Goal: Information Seeking & Learning: Learn about a topic

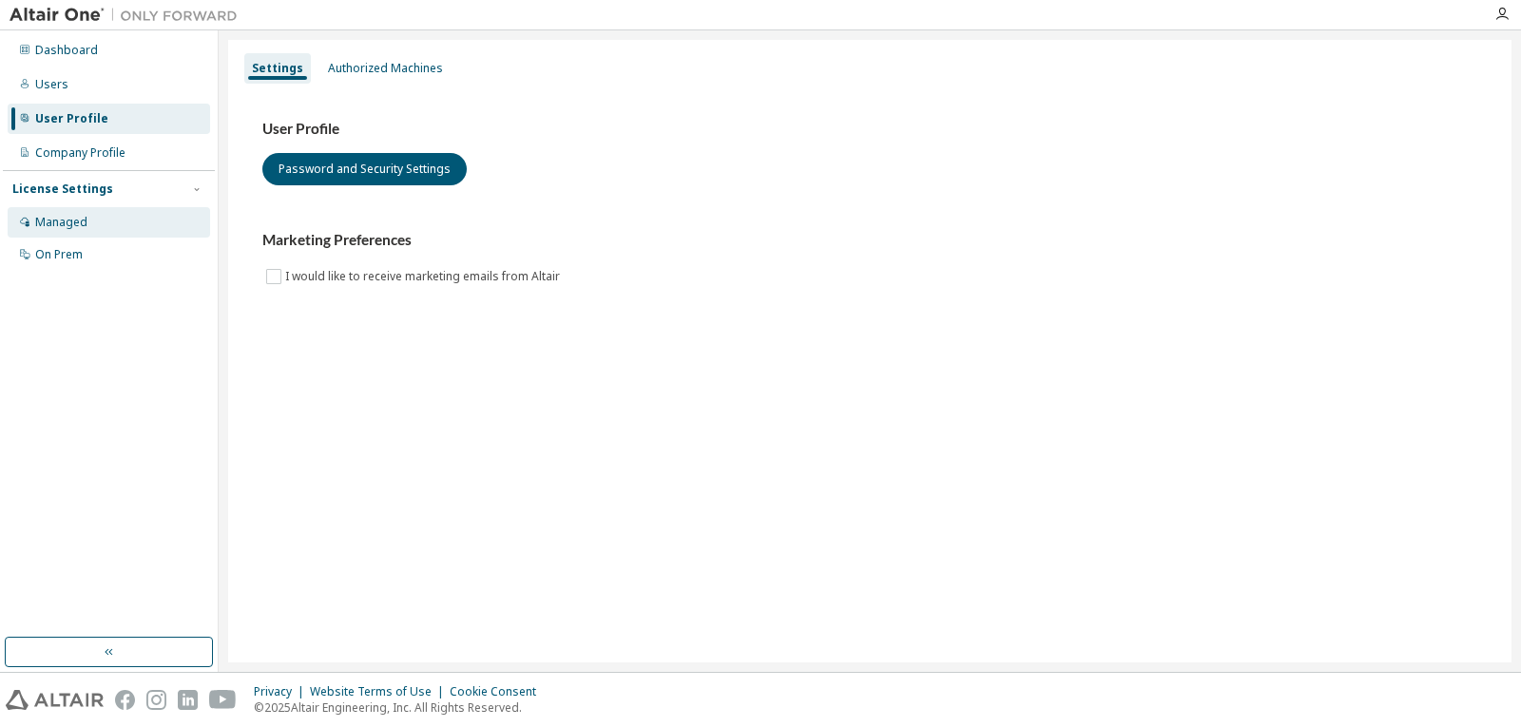
click at [120, 220] on div "Managed" at bounding box center [109, 222] width 202 height 30
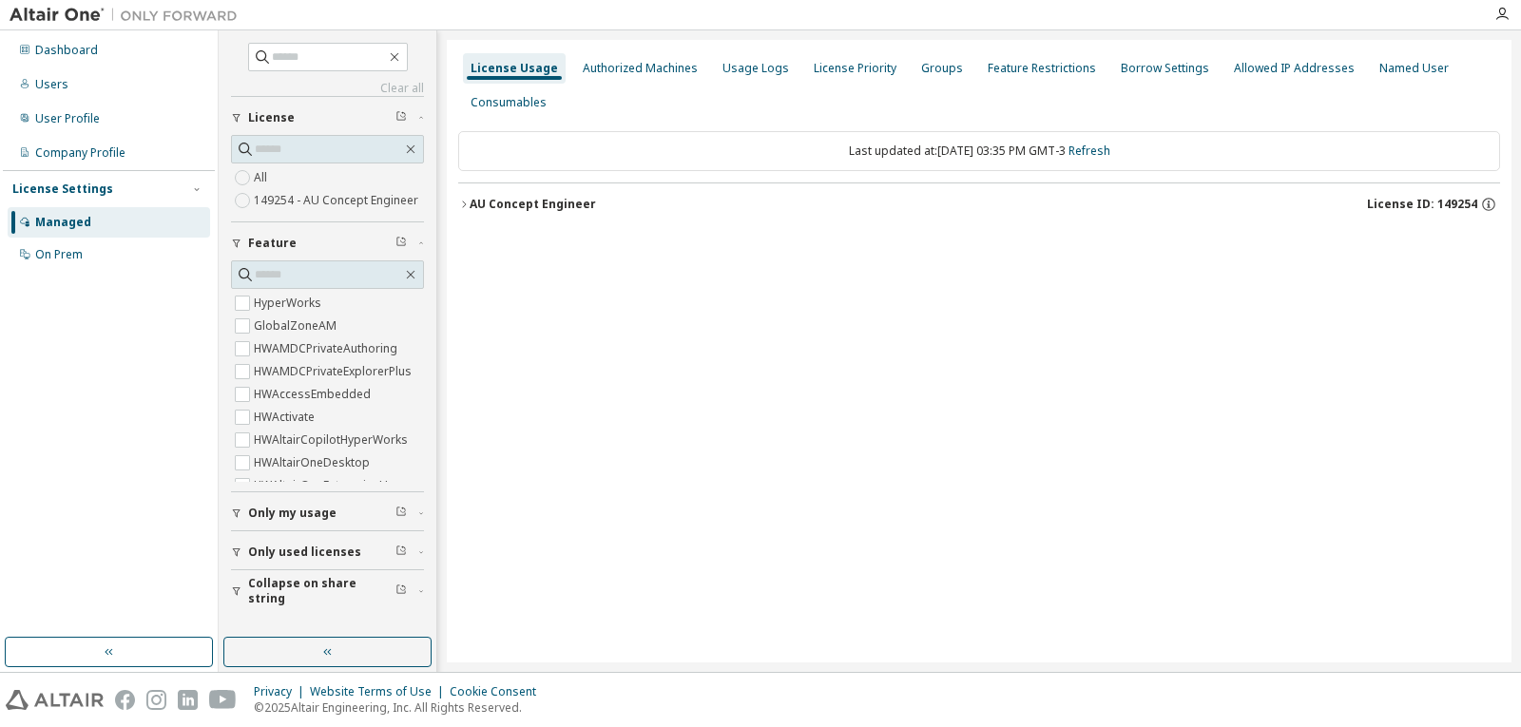
click at [464, 203] on icon "button" at bounding box center [463, 204] width 11 height 11
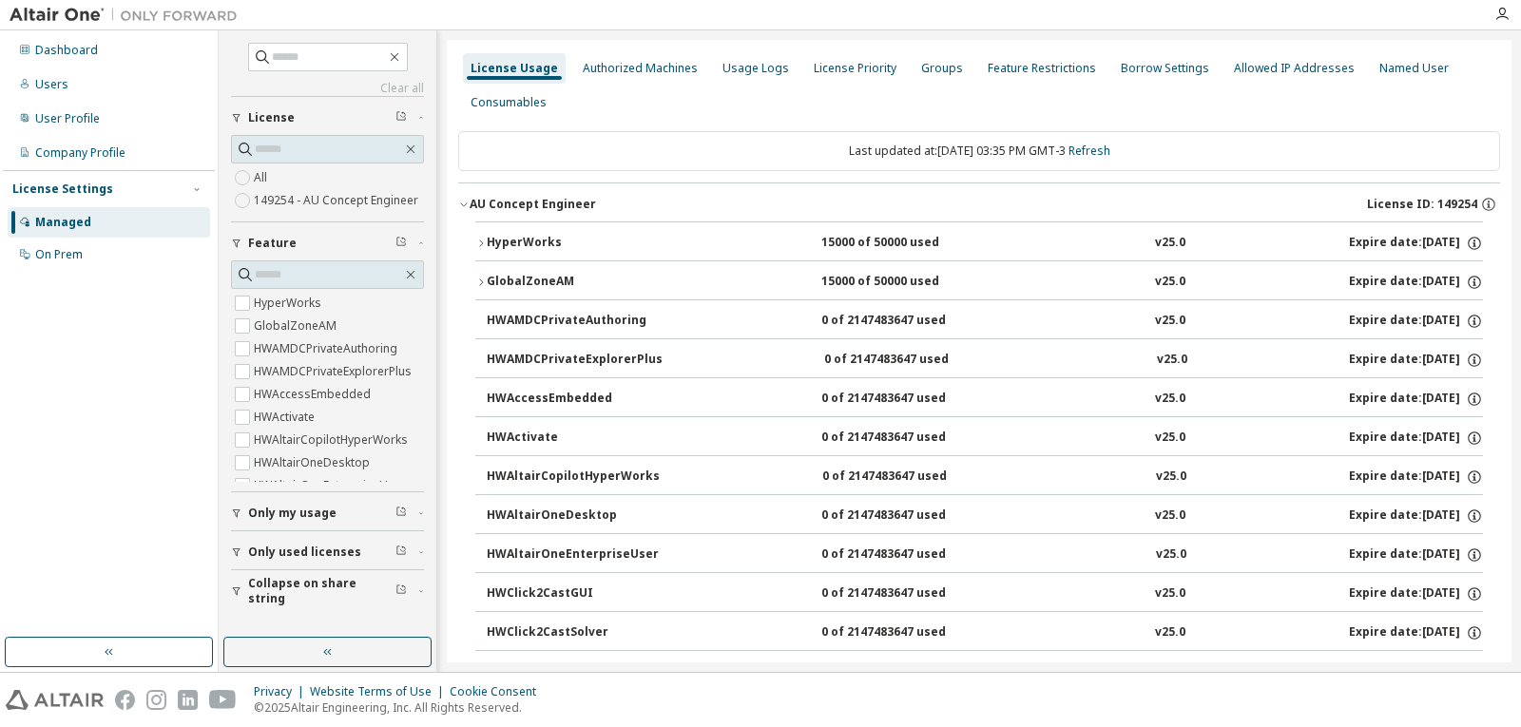
click at [464, 202] on icon "button" at bounding box center [463, 204] width 11 height 11
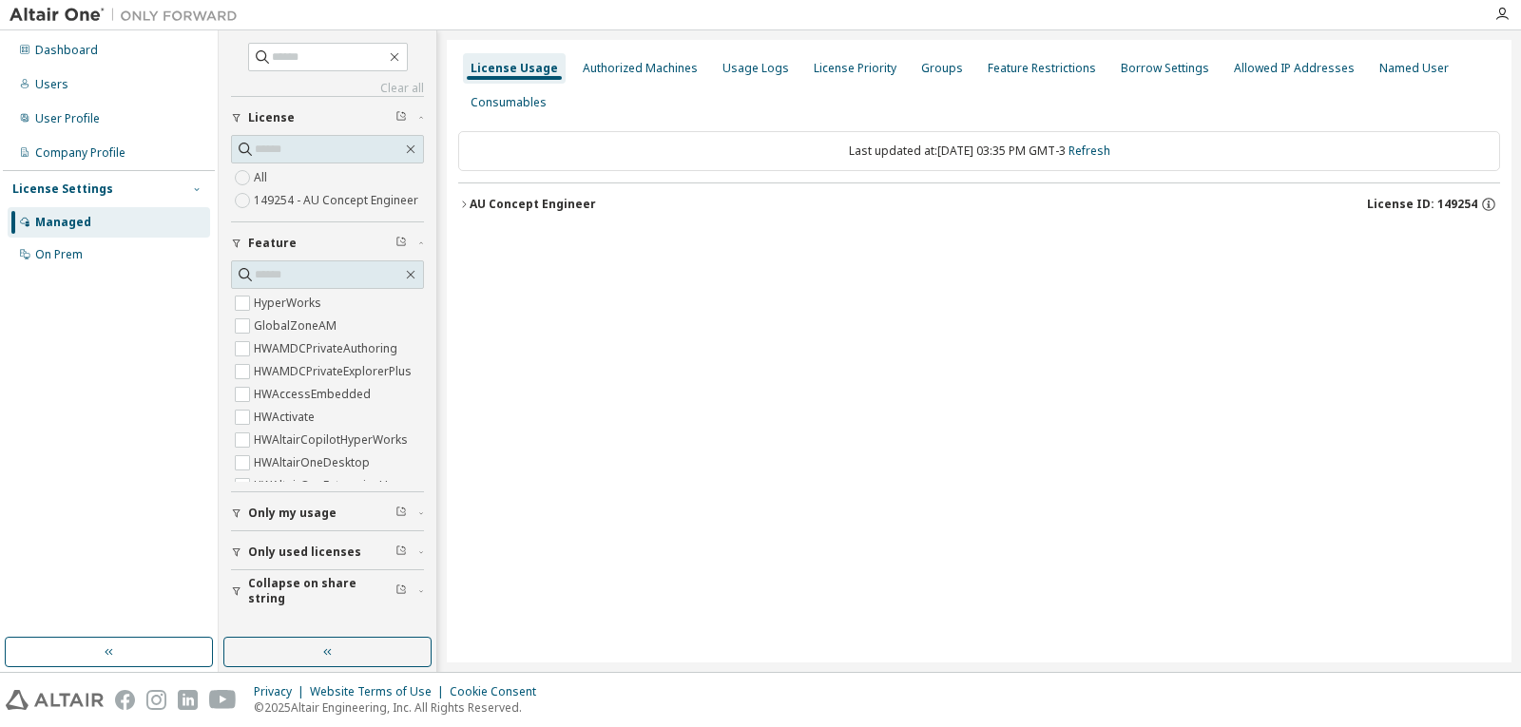
click at [197, 188] on icon "button" at bounding box center [196, 188] width 11 height 11
click at [197, 188] on icon "button" at bounding box center [196, 188] width 5 height 3
click at [278, 240] on span "Feature" at bounding box center [272, 243] width 48 height 15
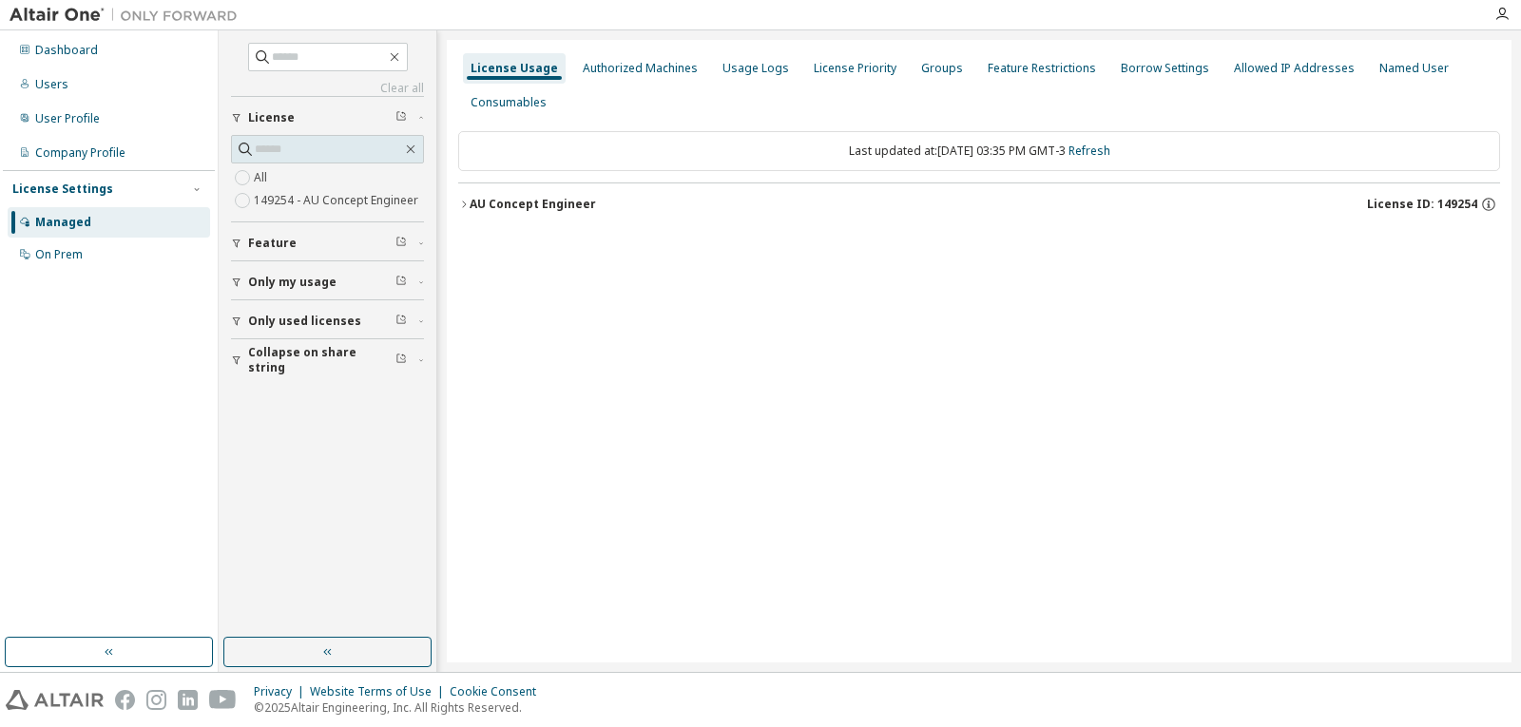
click at [285, 319] on span "Only used licenses" at bounding box center [304, 321] width 113 height 15
click at [305, 327] on span "Only used licenses" at bounding box center [304, 321] width 113 height 15
click at [87, 59] on div "Dashboard" at bounding box center [109, 50] width 202 height 30
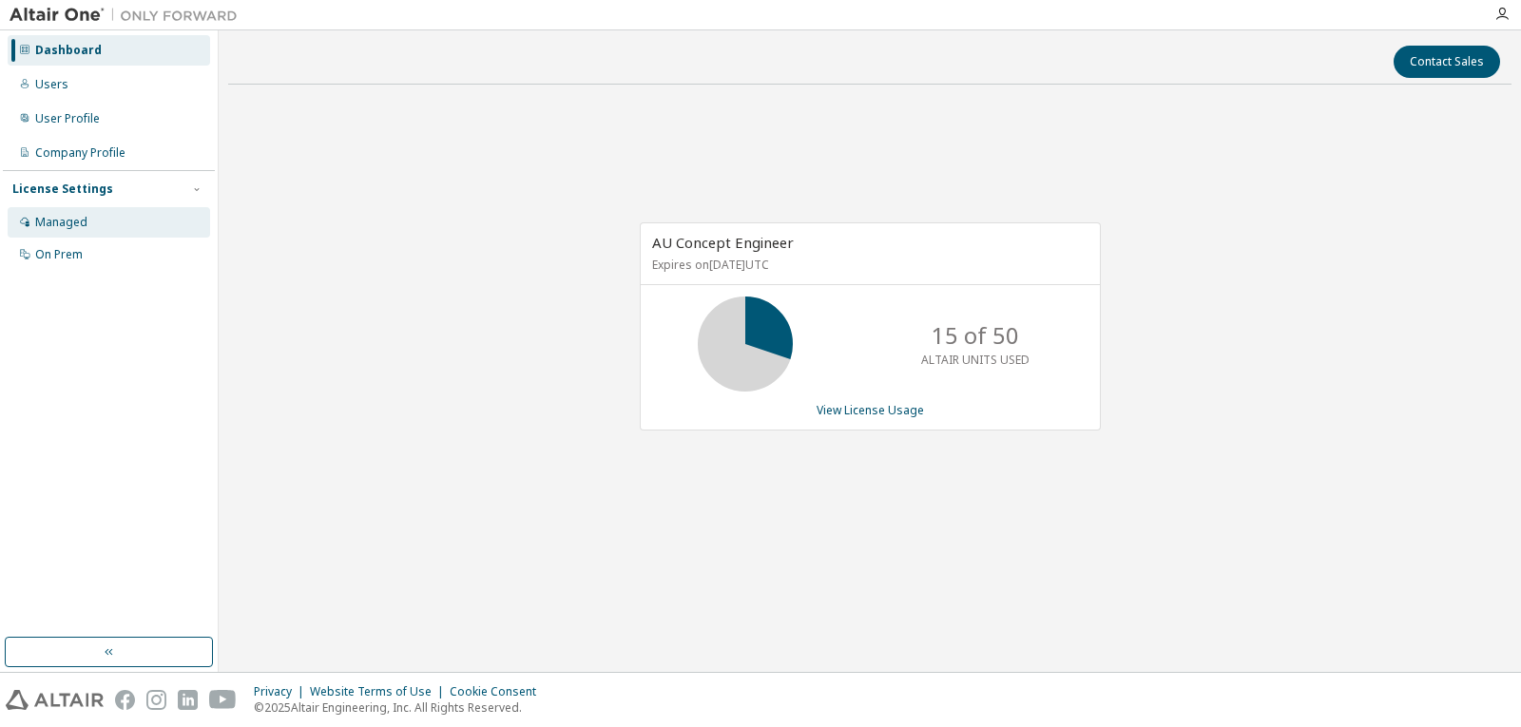
click at [97, 231] on div "Managed" at bounding box center [109, 222] width 202 height 30
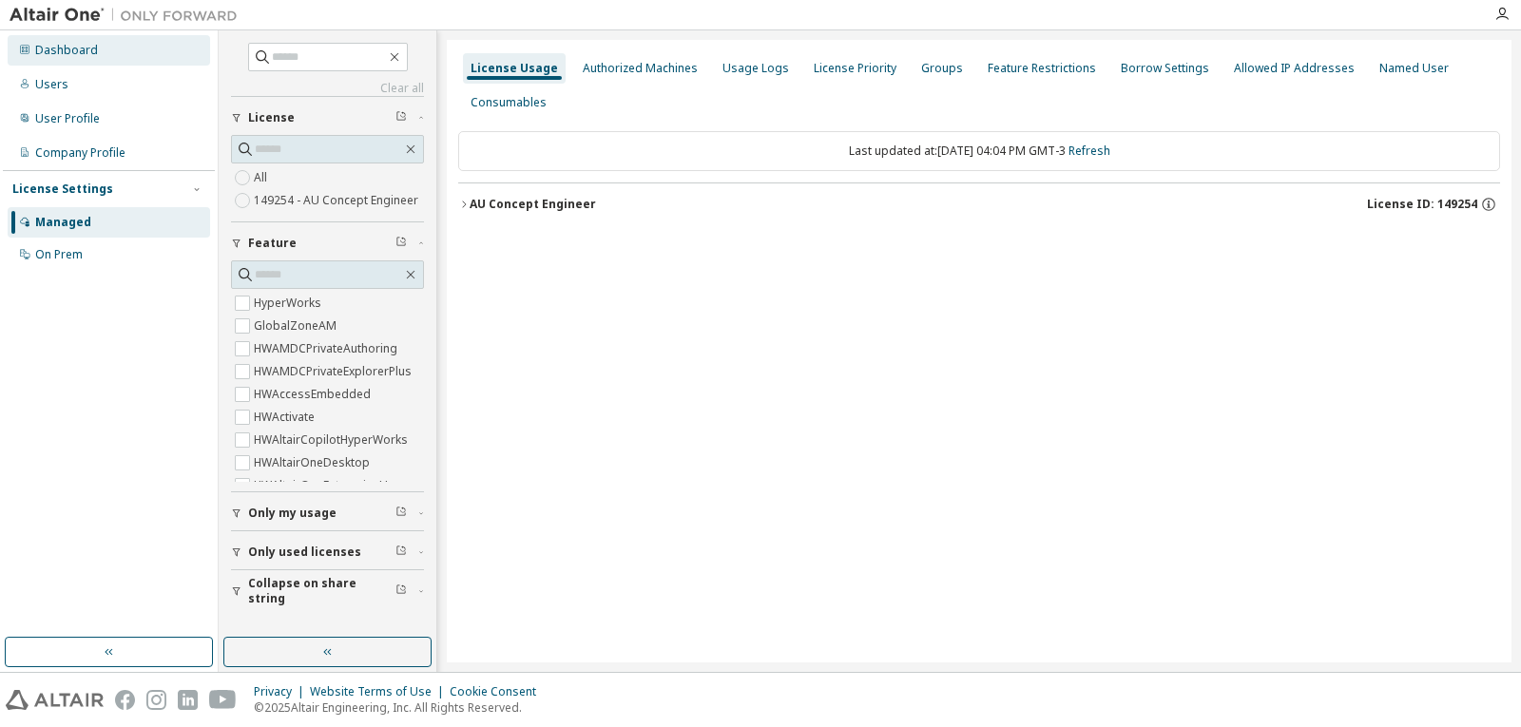
click at [59, 51] on div "Dashboard" at bounding box center [66, 50] width 63 height 15
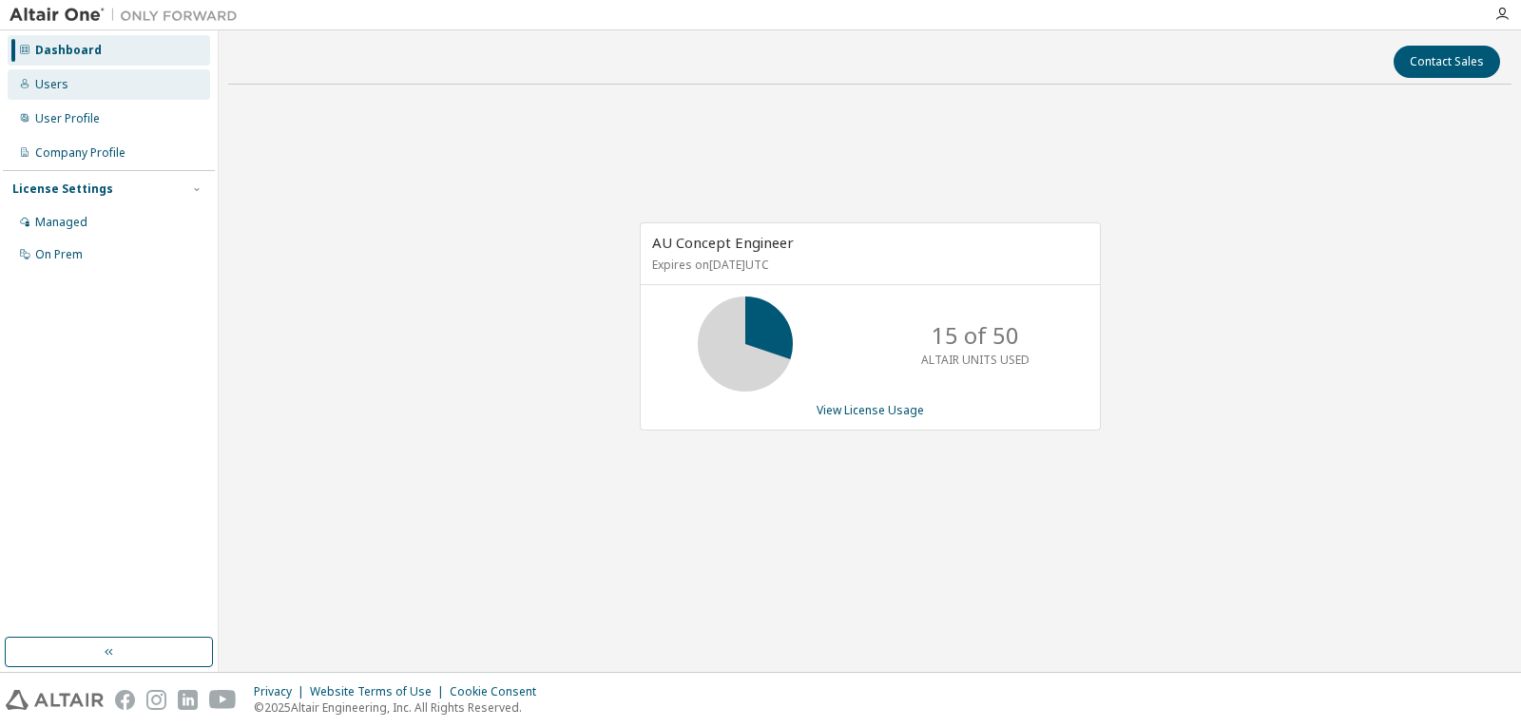
click at [76, 82] on div "Users" at bounding box center [109, 84] width 202 height 30
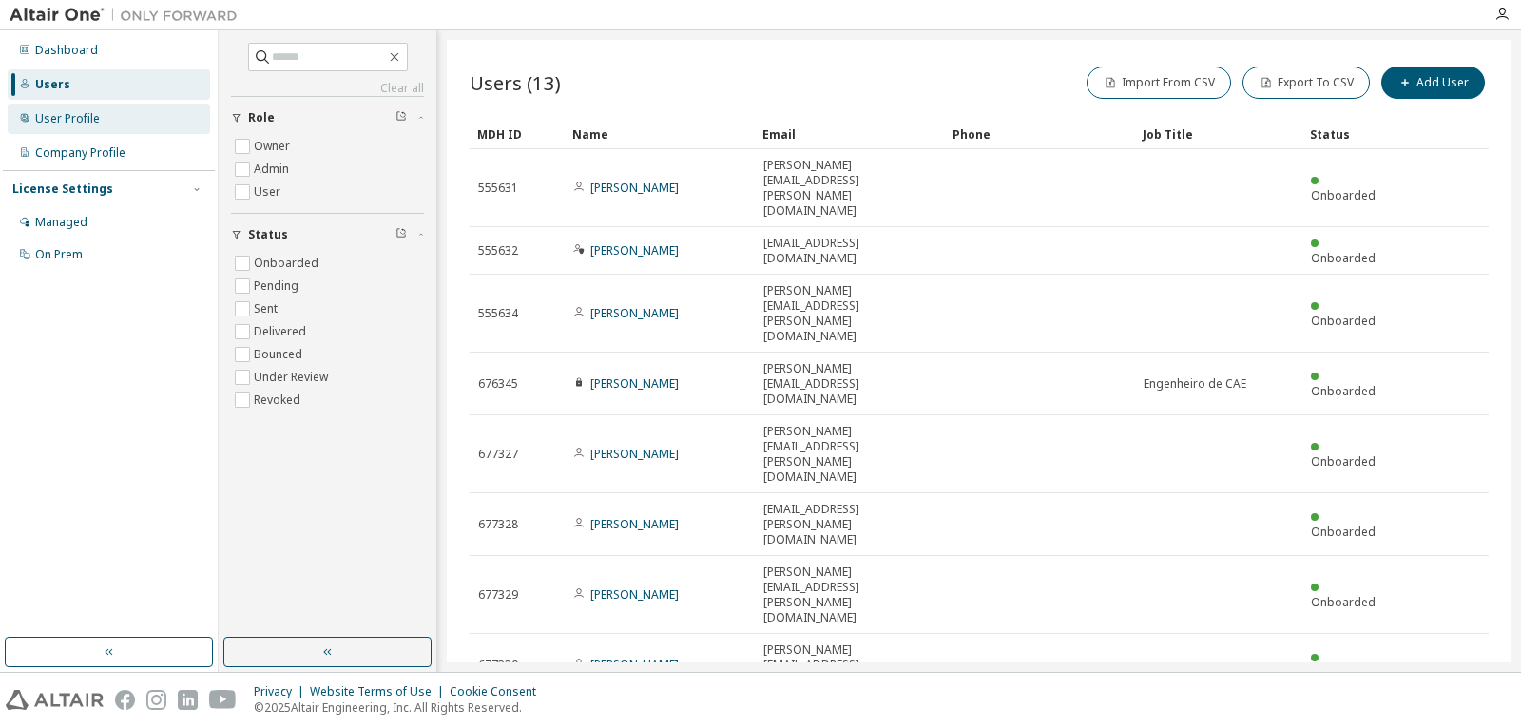
click at [78, 119] on div "User Profile" at bounding box center [67, 118] width 65 height 15
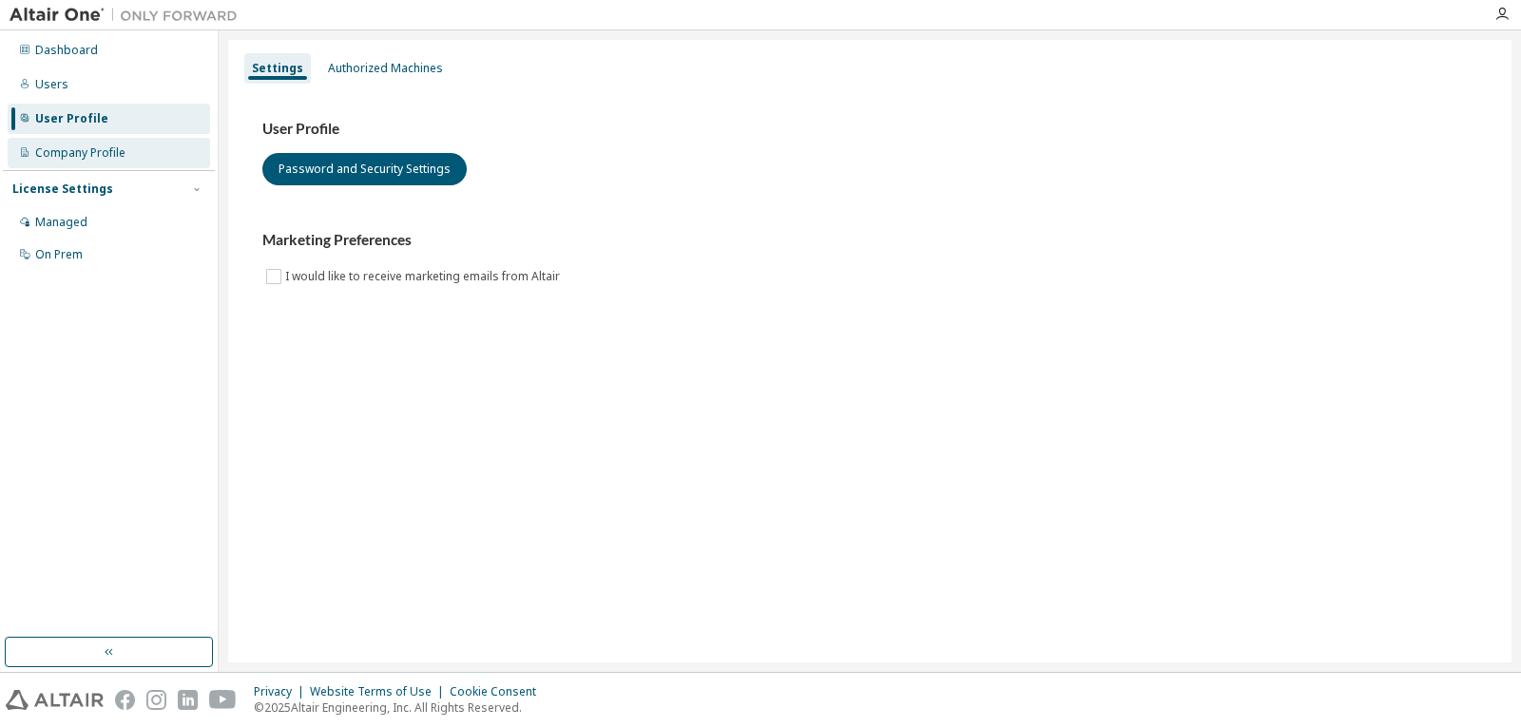
click at [87, 158] on div "Company Profile" at bounding box center [80, 152] width 90 height 15
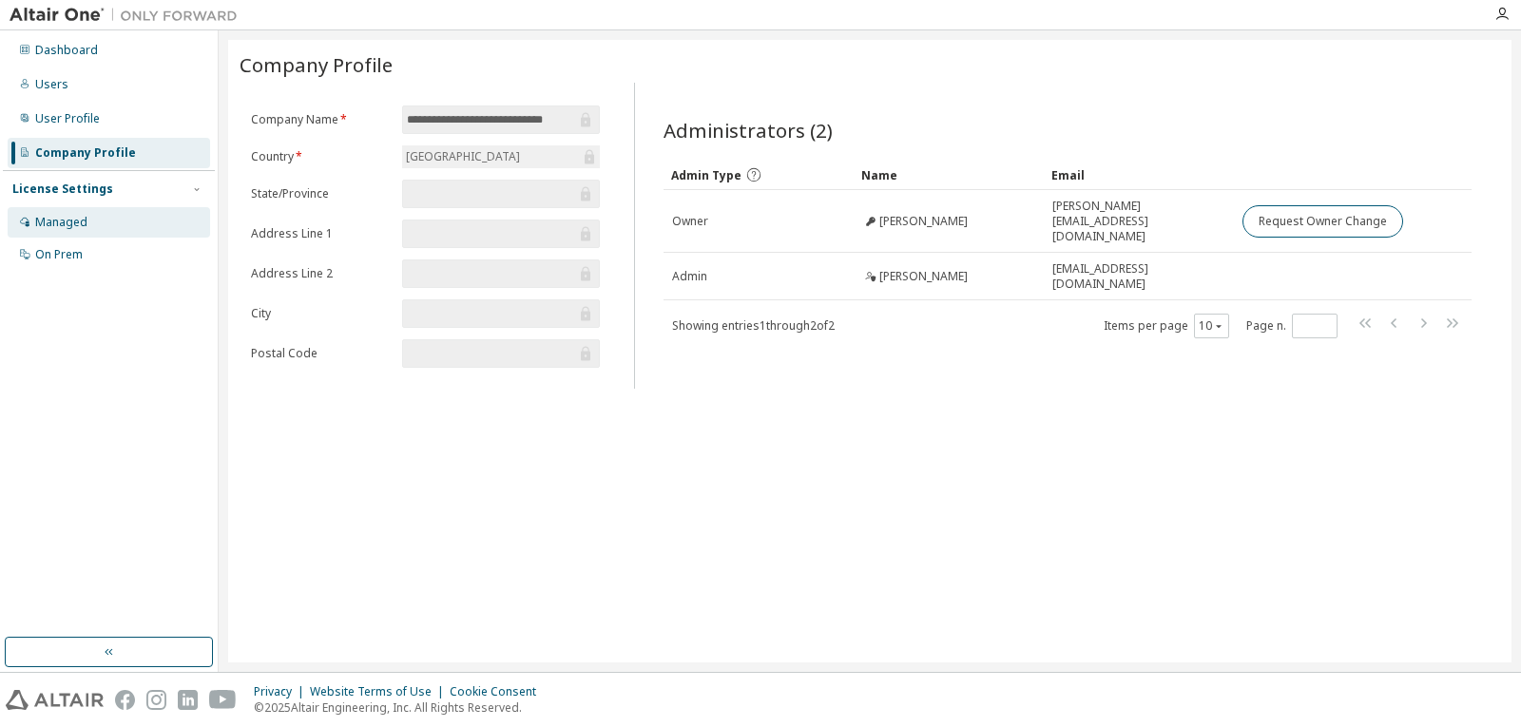
click at [69, 223] on div "Managed" at bounding box center [61, 222] width 52 height 15
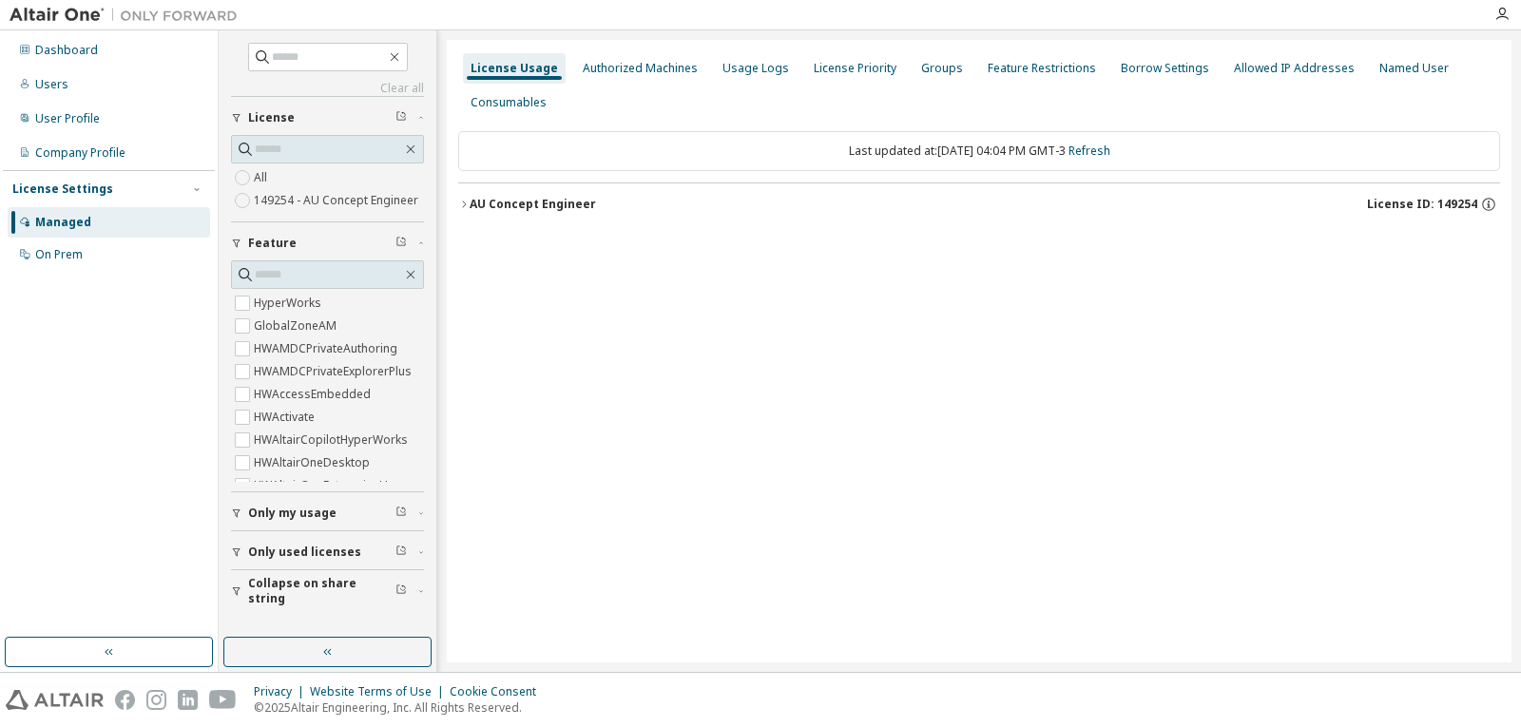
click at [470, 205] on div "AU Concept Engineer" at bounding box center [532, 204] width 126 height 15
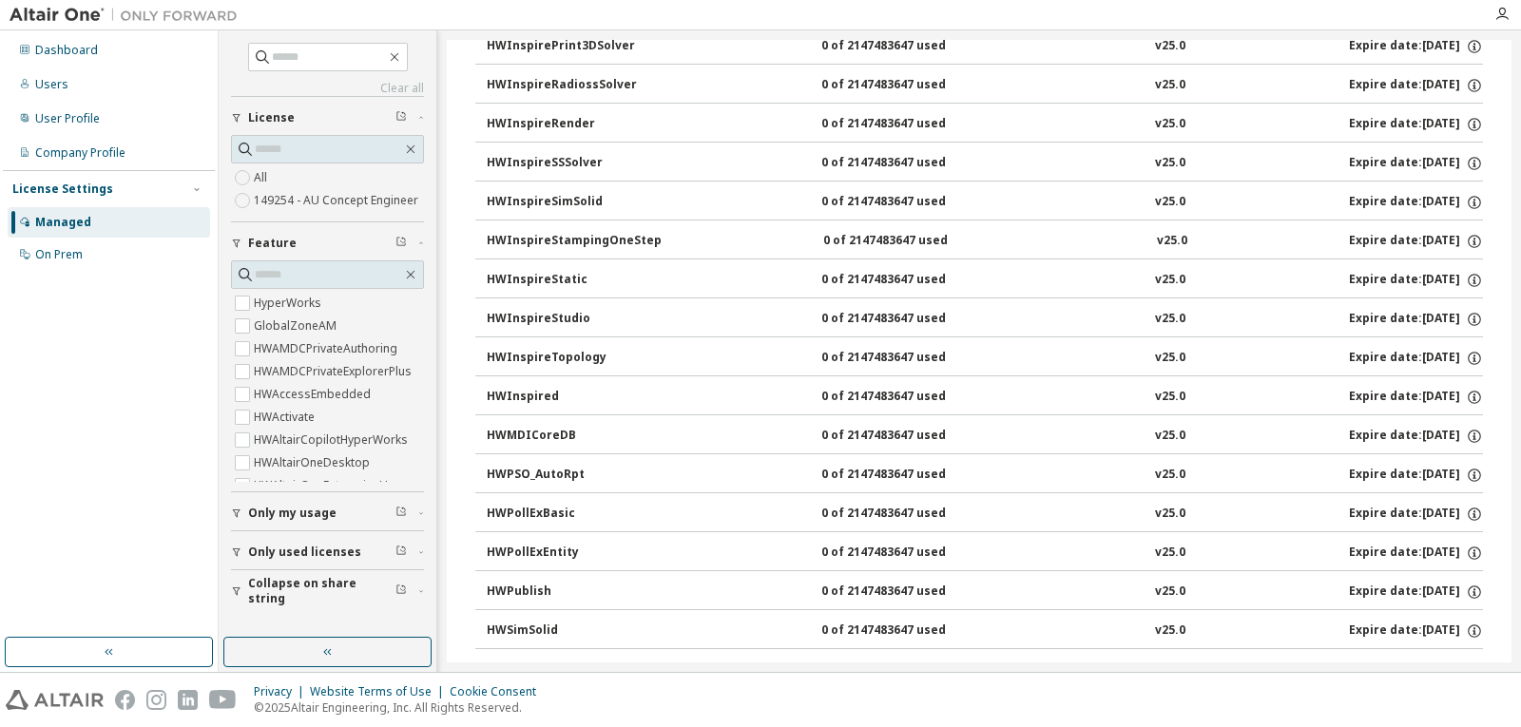
scroll to position [3061, 0]
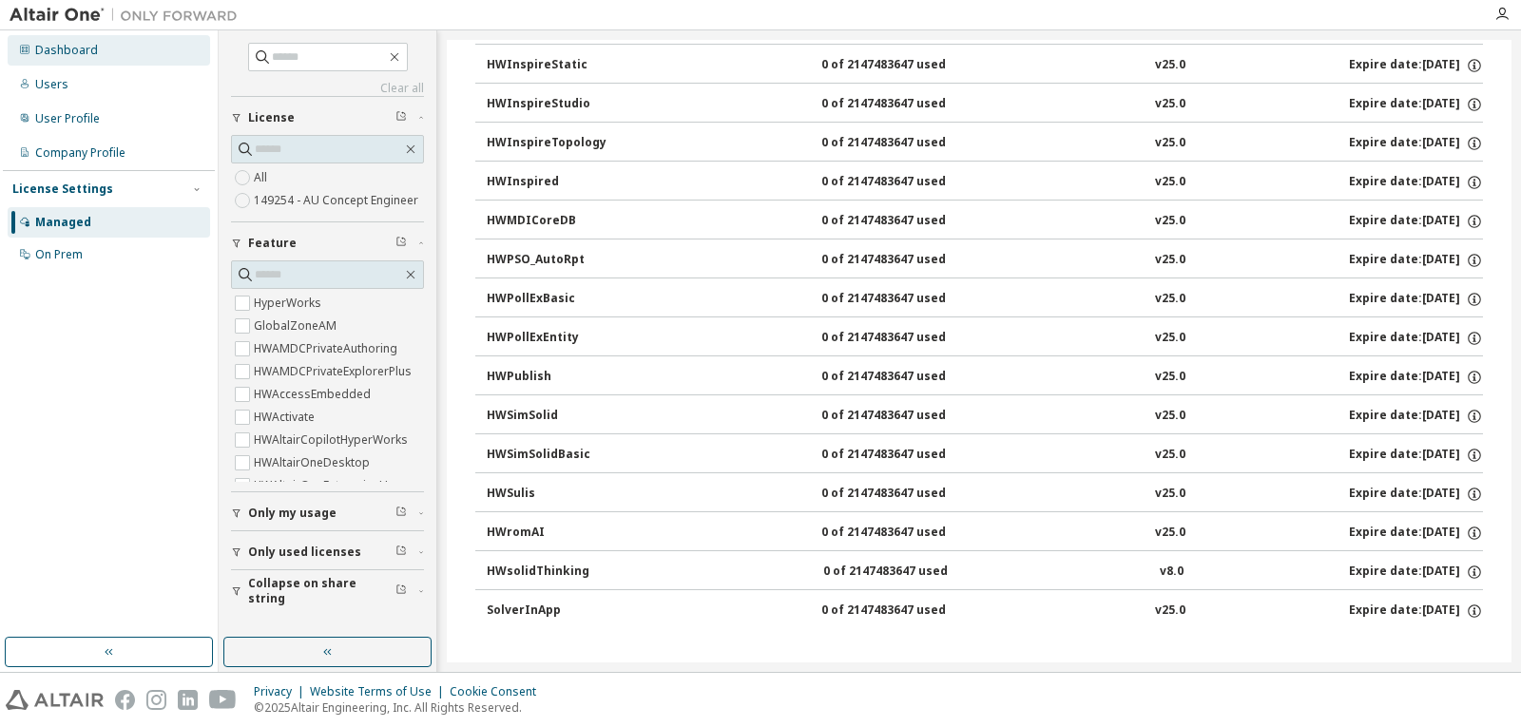
click at [54, 52] on div "Dashboard" at bounding box center [66, 50] width 63 height 15
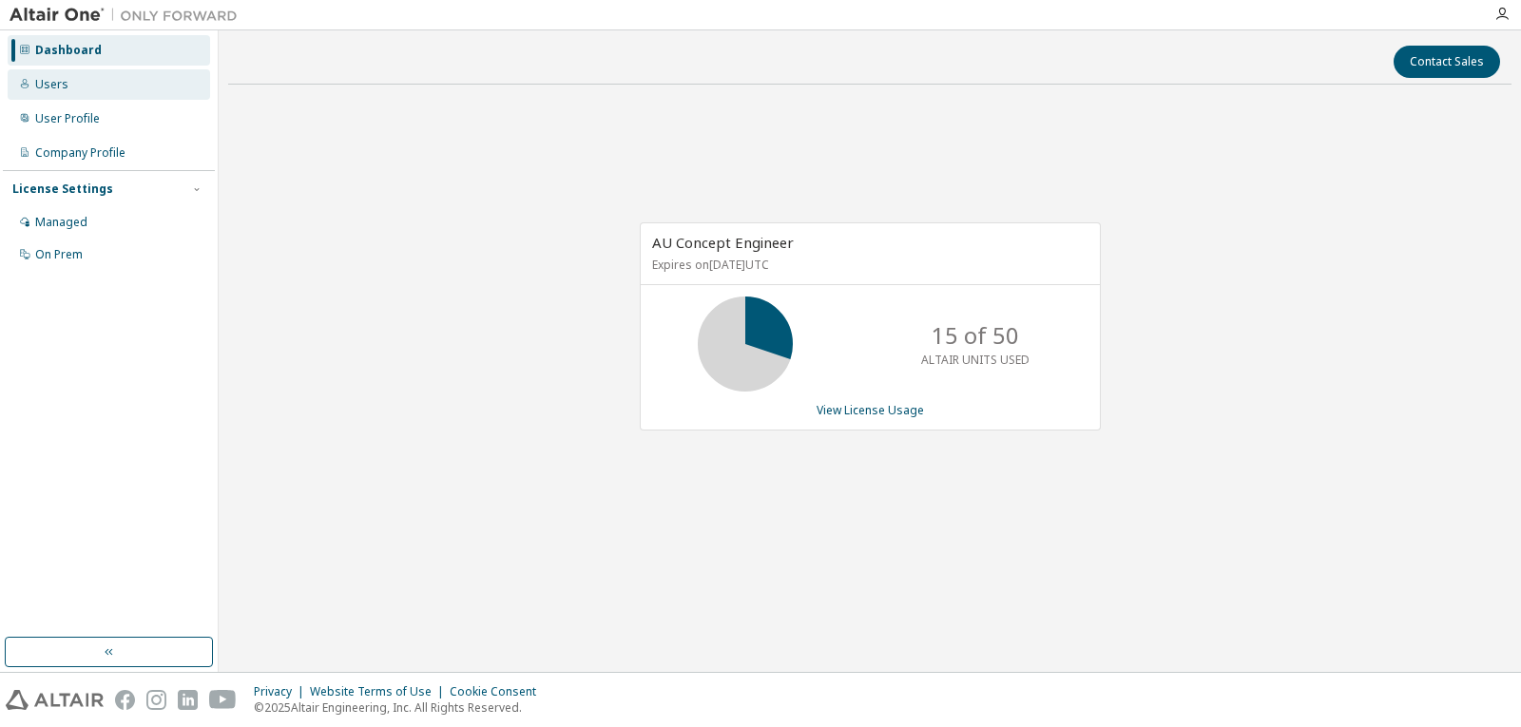
click at [50, 92] on div "Users" at bounding box center [109, 84] width 202 height 30
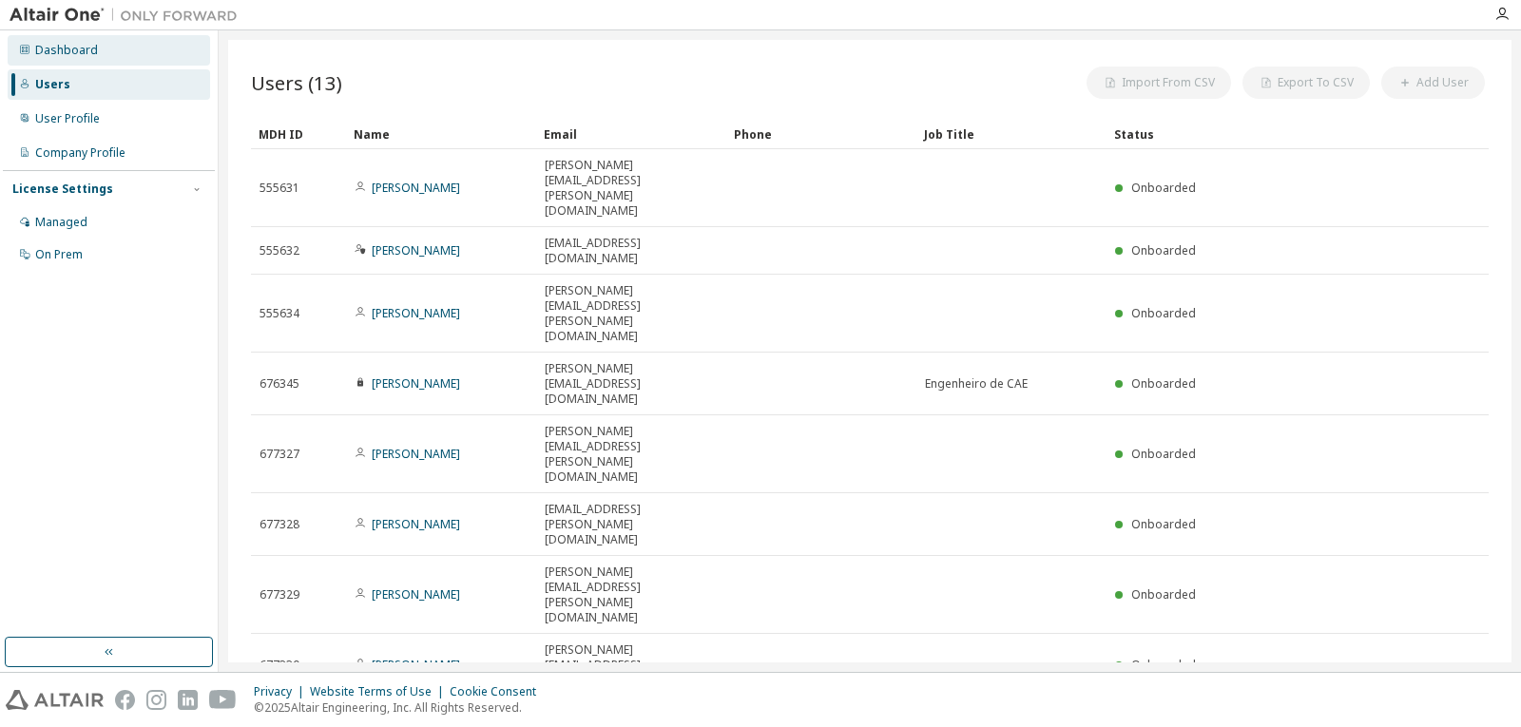
click at [67, 41] on div "Dashboard" at bounding box center [109, 50] width 202 height 30
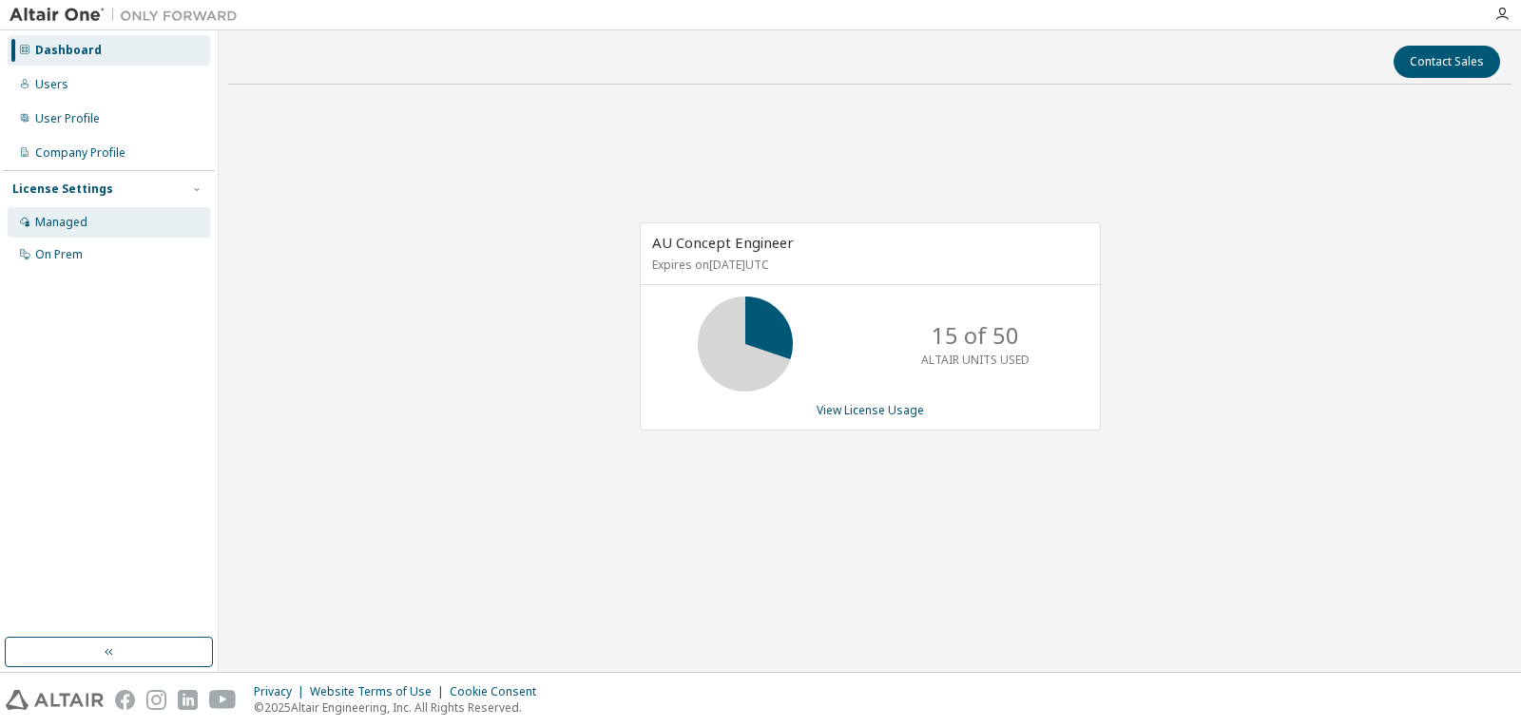
click at [101, 226] on div "Managed" at bounding box center [109, 222] width 202 height 30
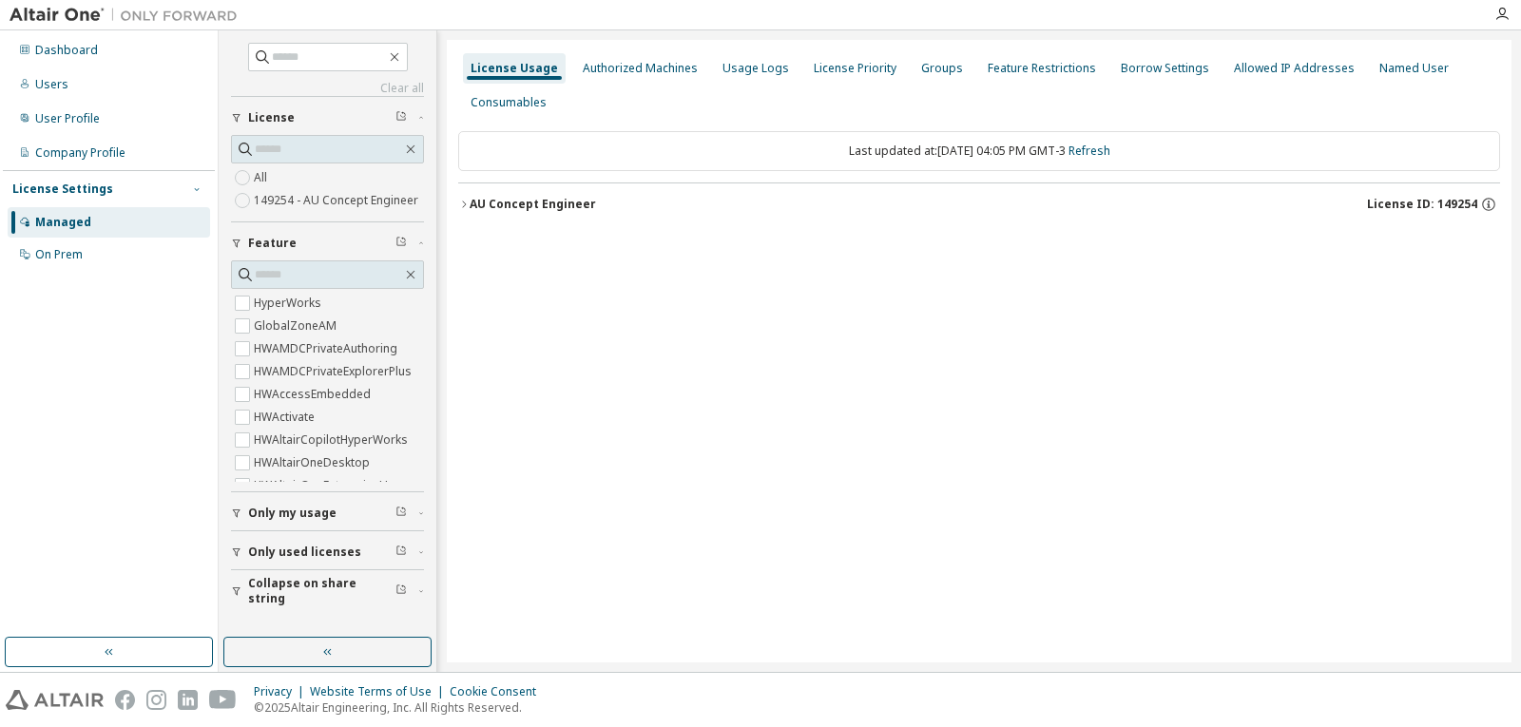
click at [191, 188] on icon "button" at bounding box center [196, 188] width 11 height 11
click at [191, 187] on icon "button" at bounding box center [196, 188] width 11 height 11
click at [869, 70] on div "License Priority" at bounding box center [855, 68] width 83 height 15
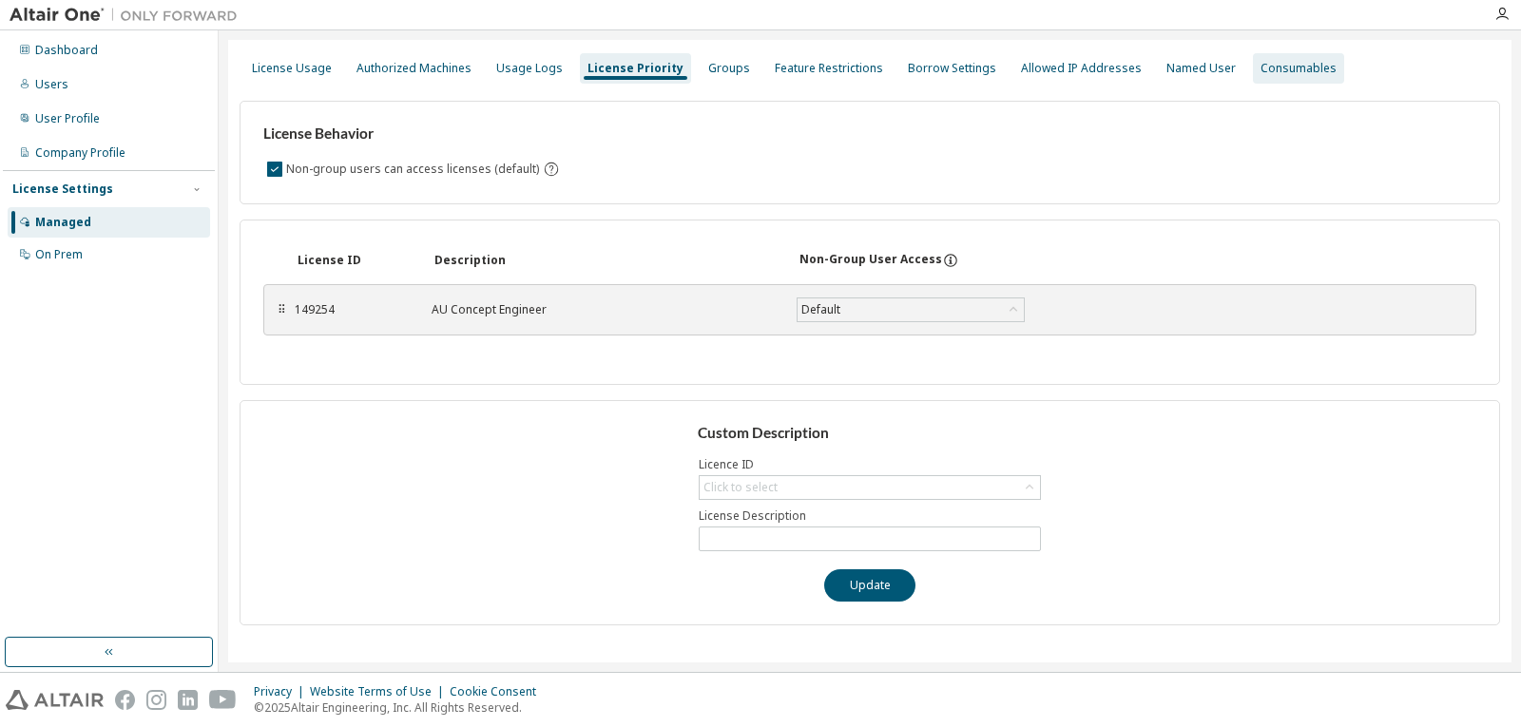
click at [1260, 71] on div "Consumables" at bounding box center [1298, 68] width 76 height 15
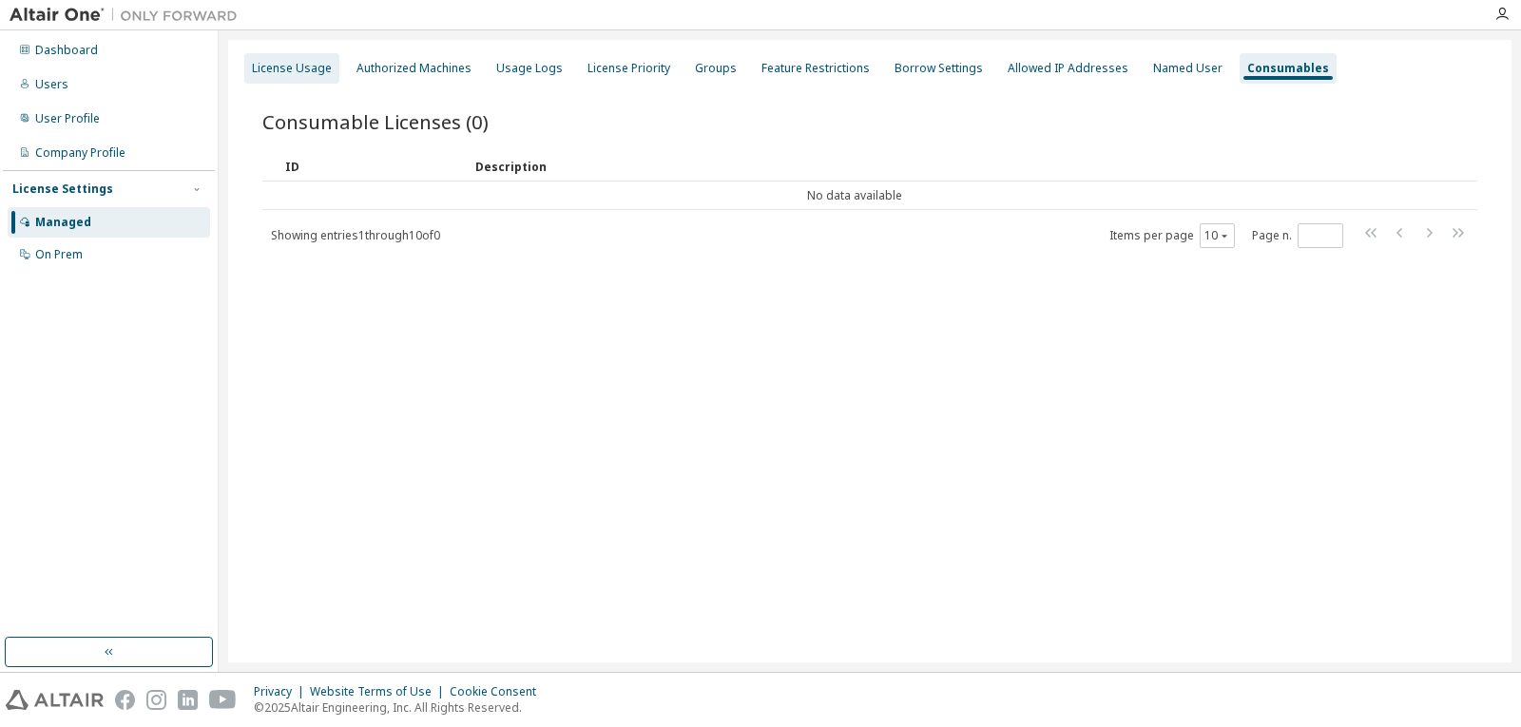
click at [296, 74] on div "License Usage" at bounding box center [292, 68] width 80 height 15
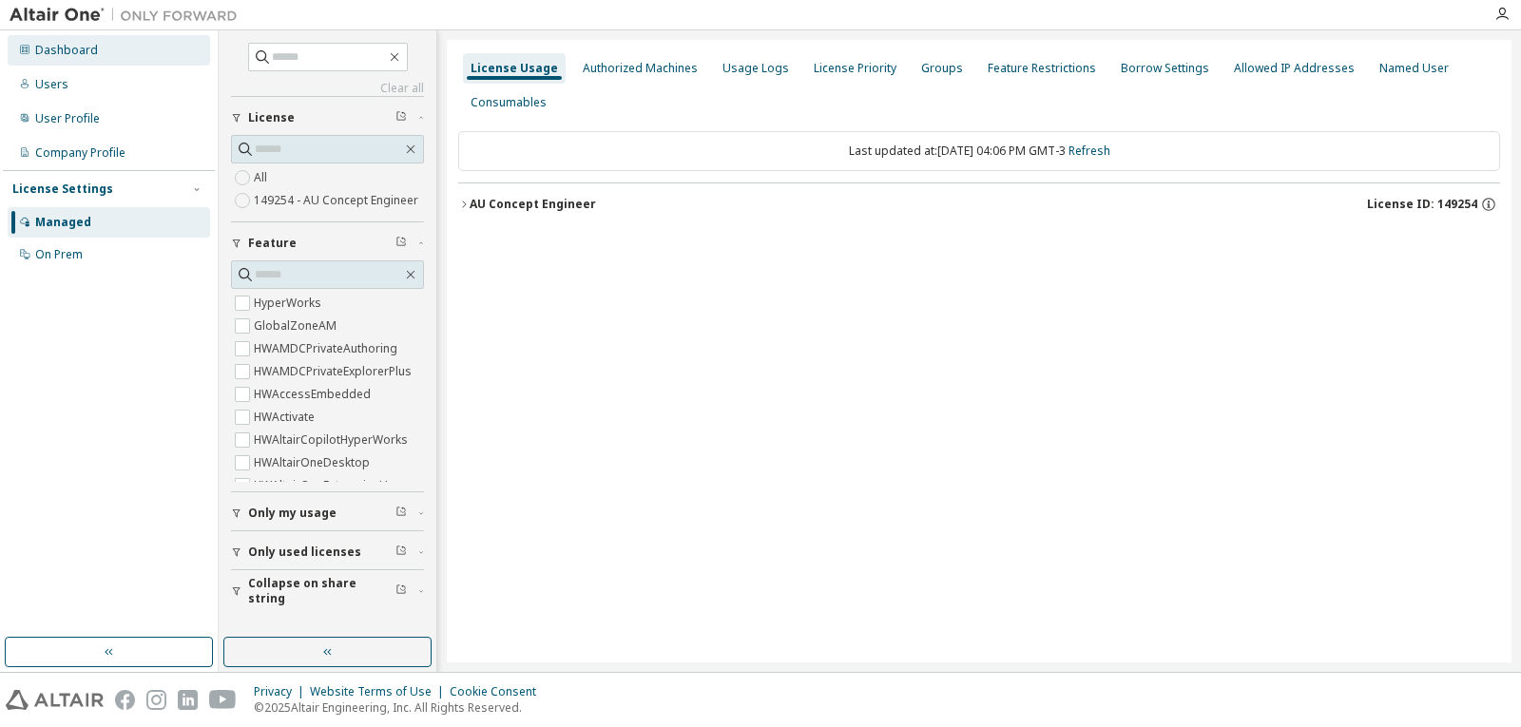
click at [81, 49] on div "Dashboard" at bounding box center [66, 50] width 63 height 15
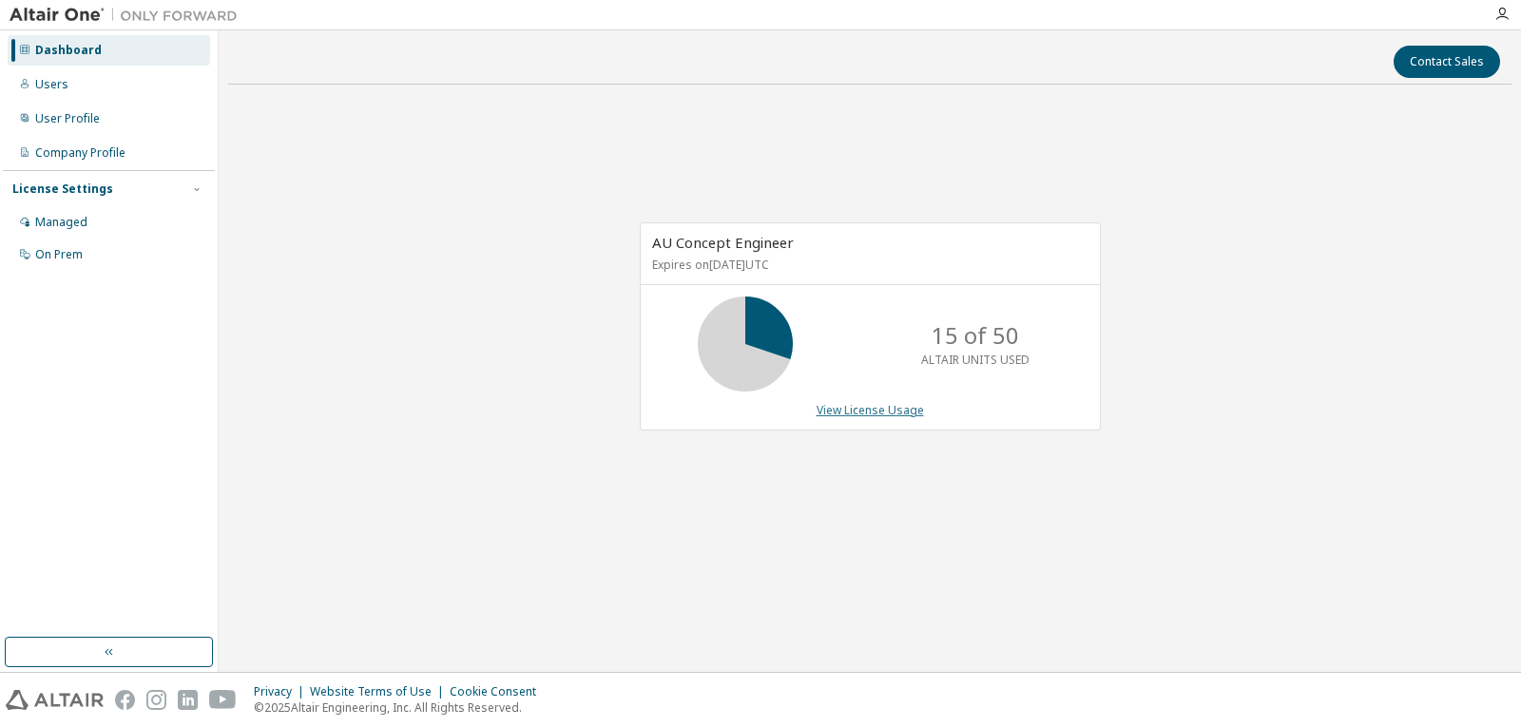
click at [893, 406] on link "View License Usage" at bounding box center [869, 410] width 107 height 16
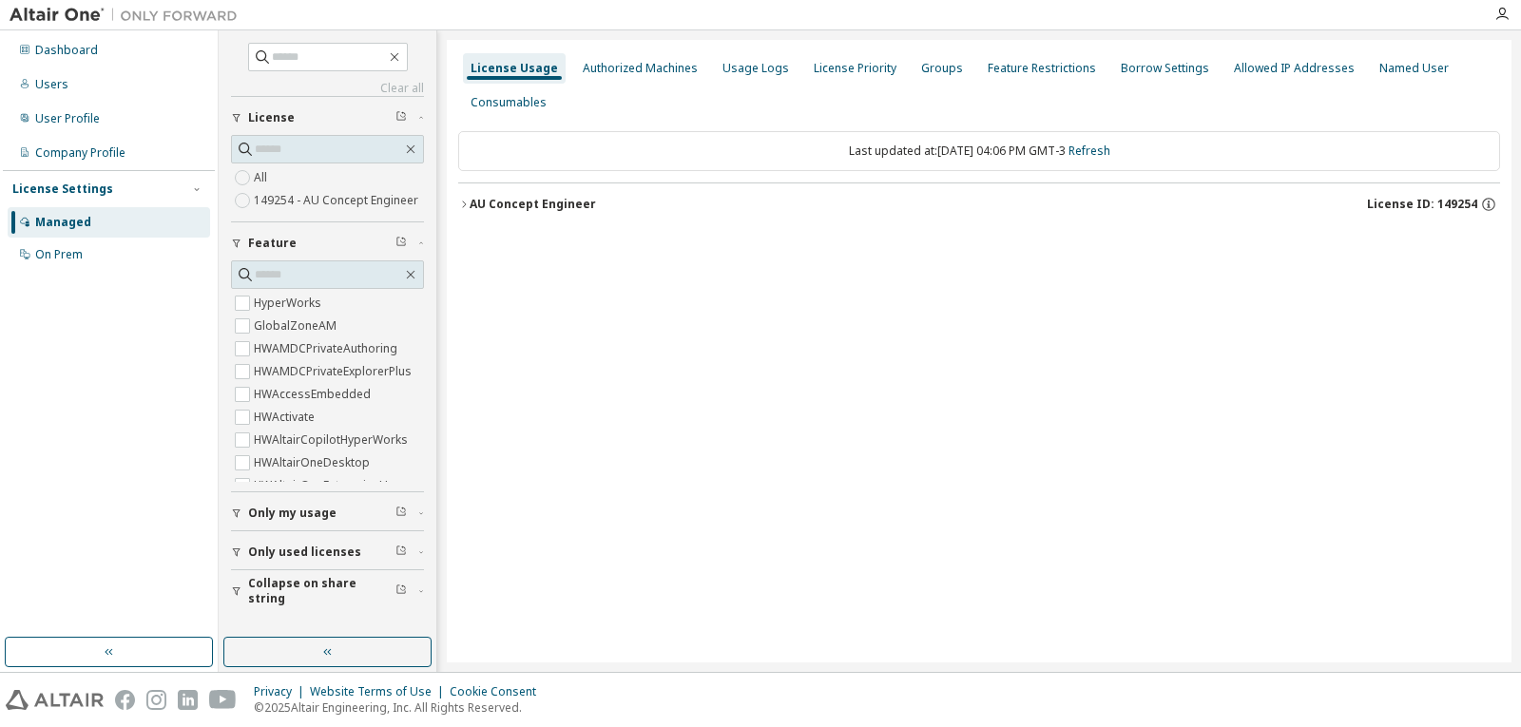
click at [553, 208] on div "AU Concept Engineer" at bounding box center [532, 204] width 126 height 15
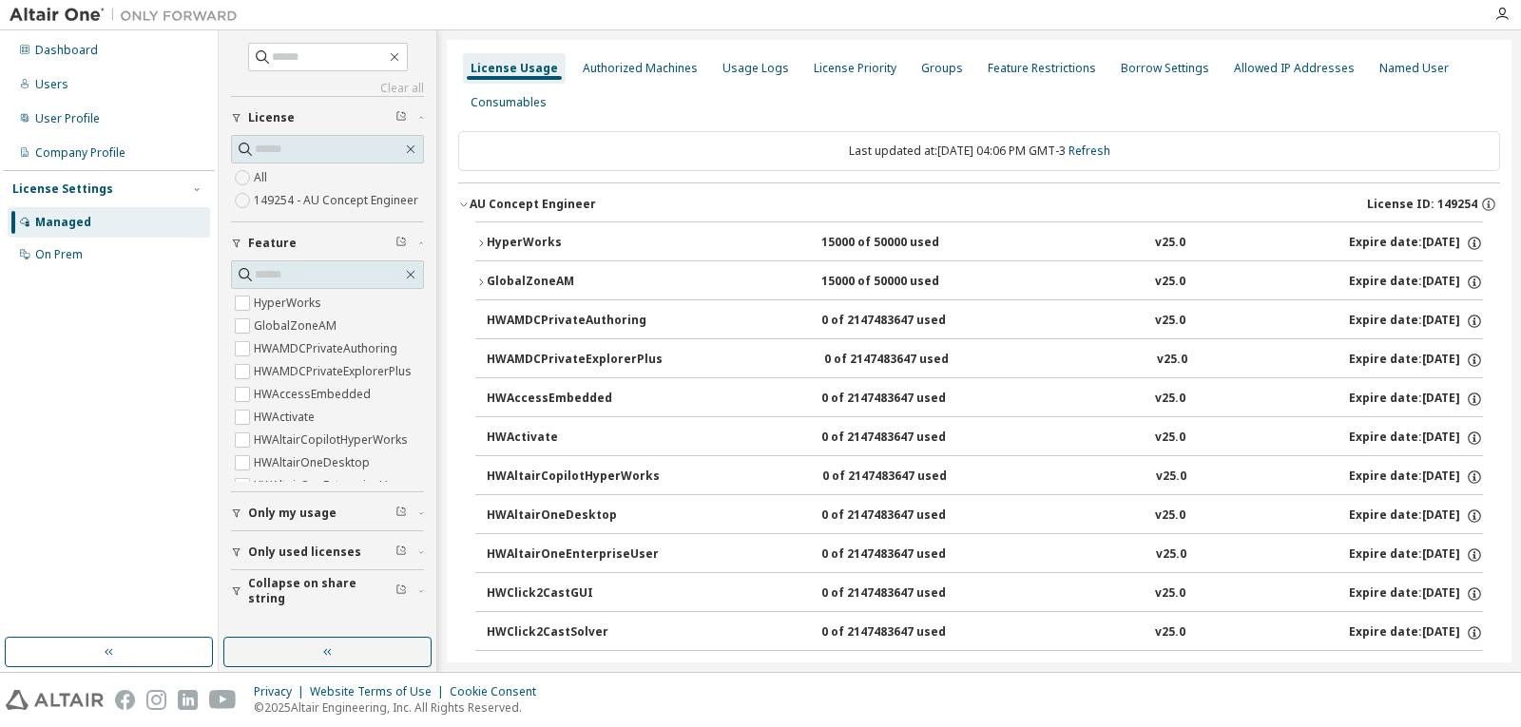
click at [291, 547] on span "Only used licenses" at bounding box center [304, 552] width 113 height 15
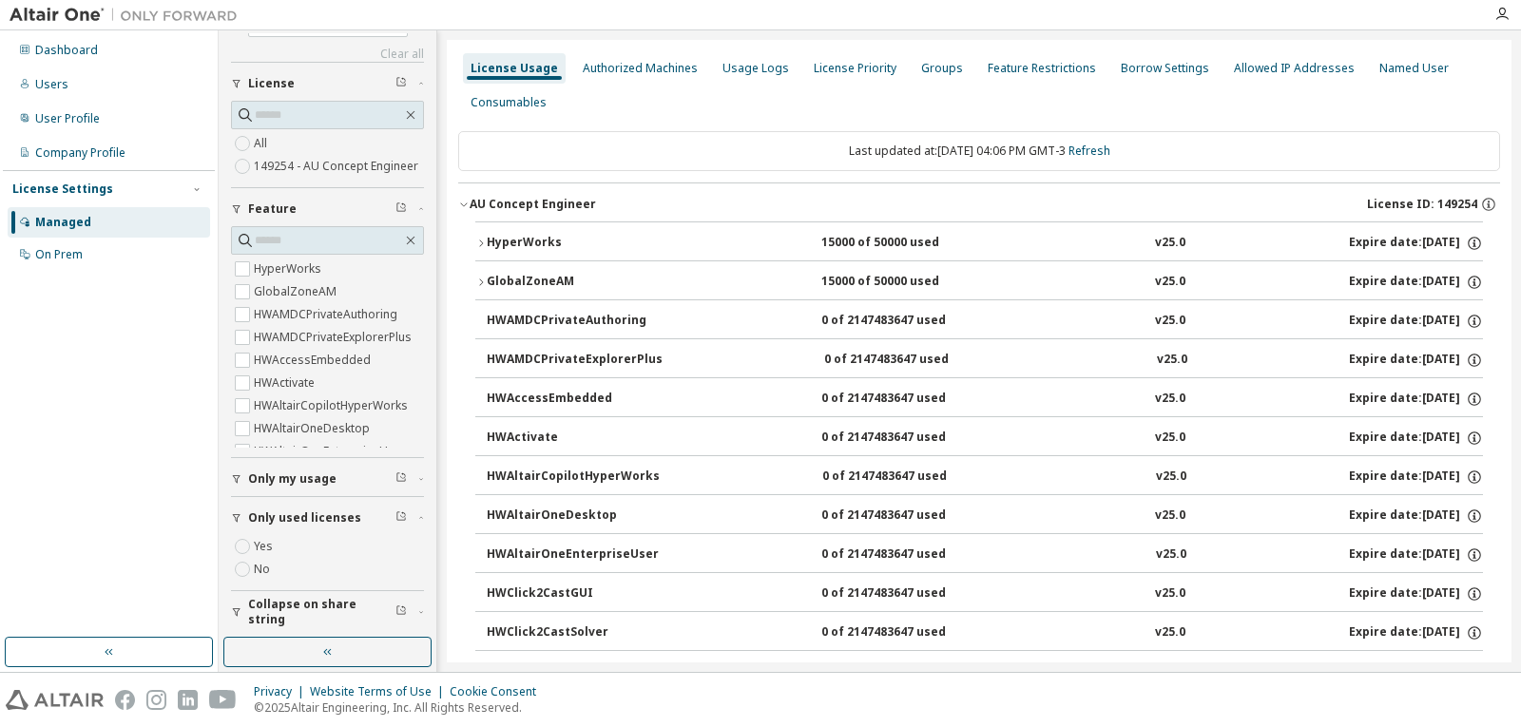
scroll to position [53, 0]
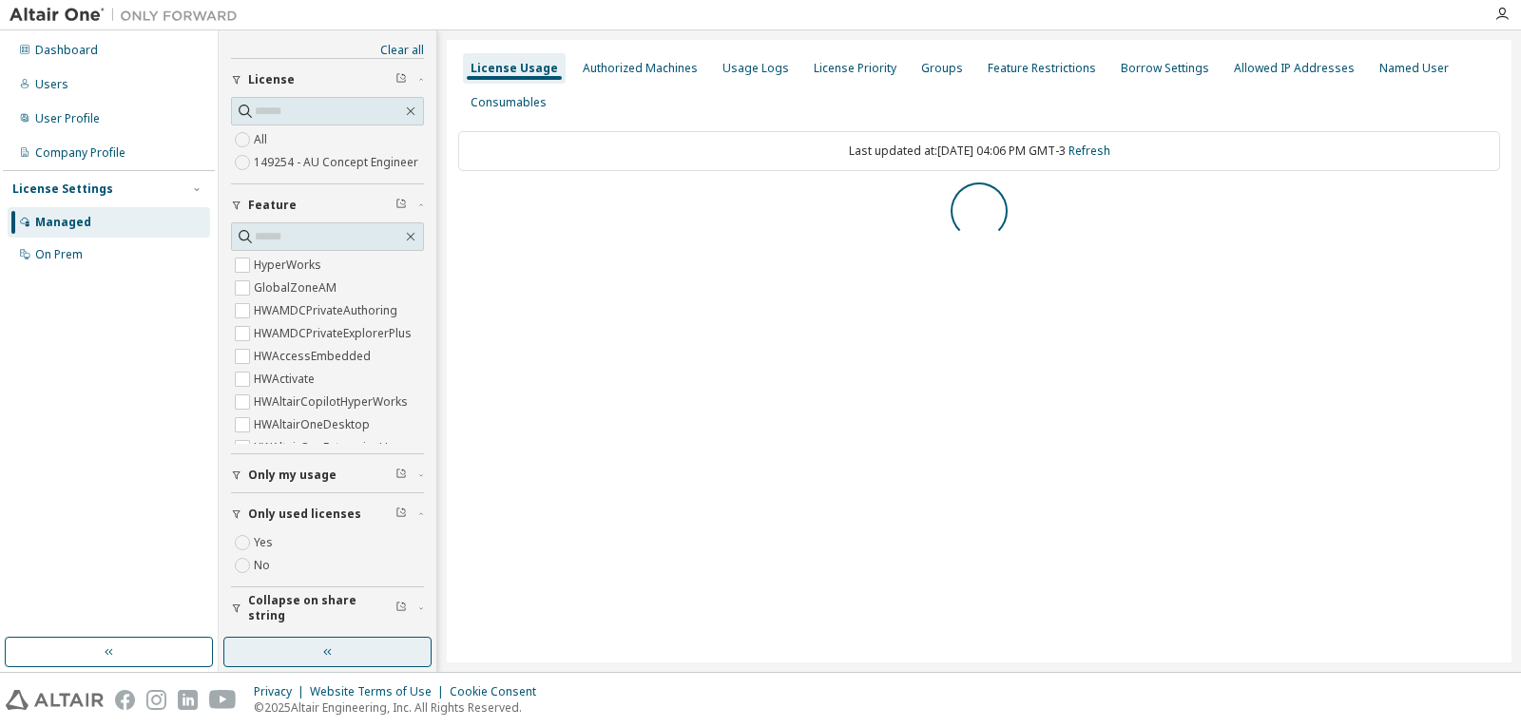
click at [309, 642] on button "button" at bounding box center [327, 652] width 208 height 30
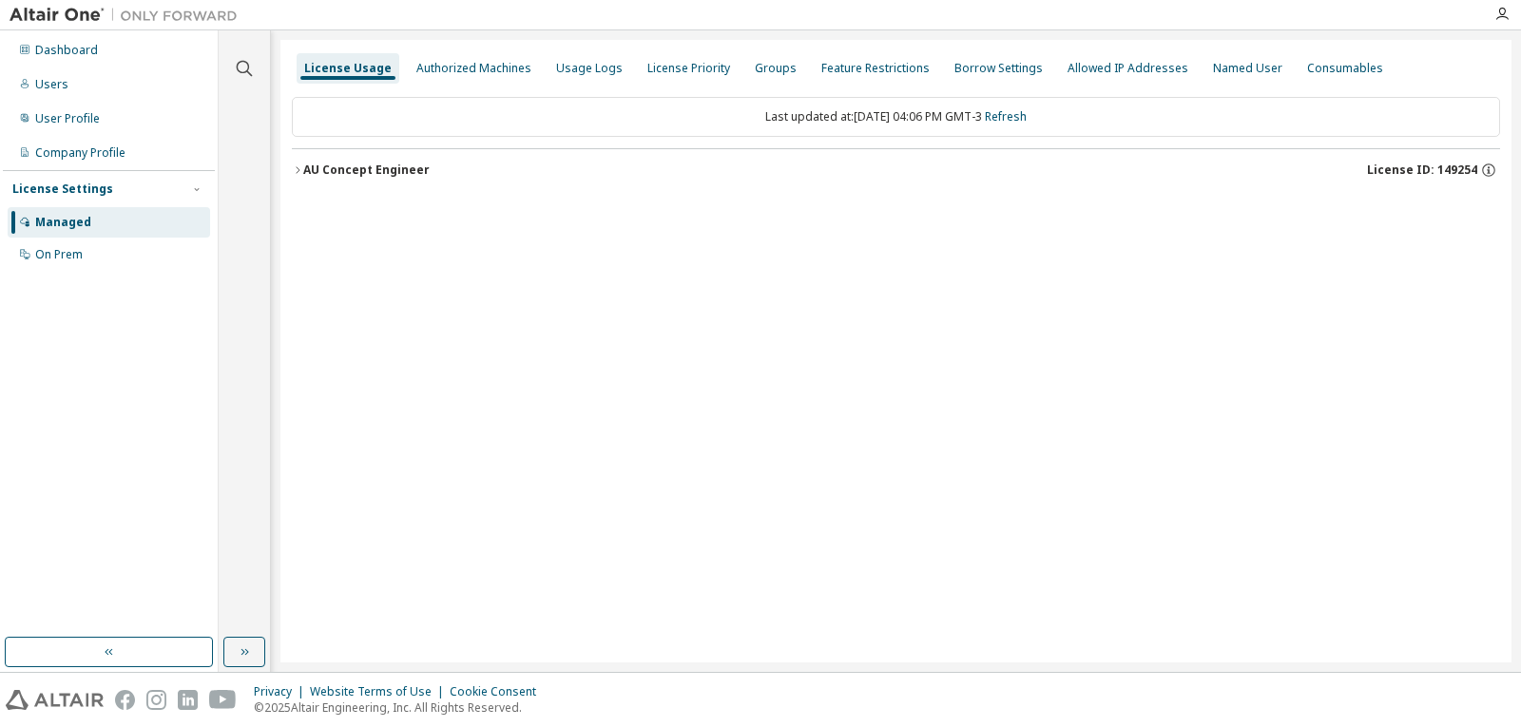
click at [350, 171] on div "AU Concept Engineer" at bounding box center [366, 170] width 126 height 15
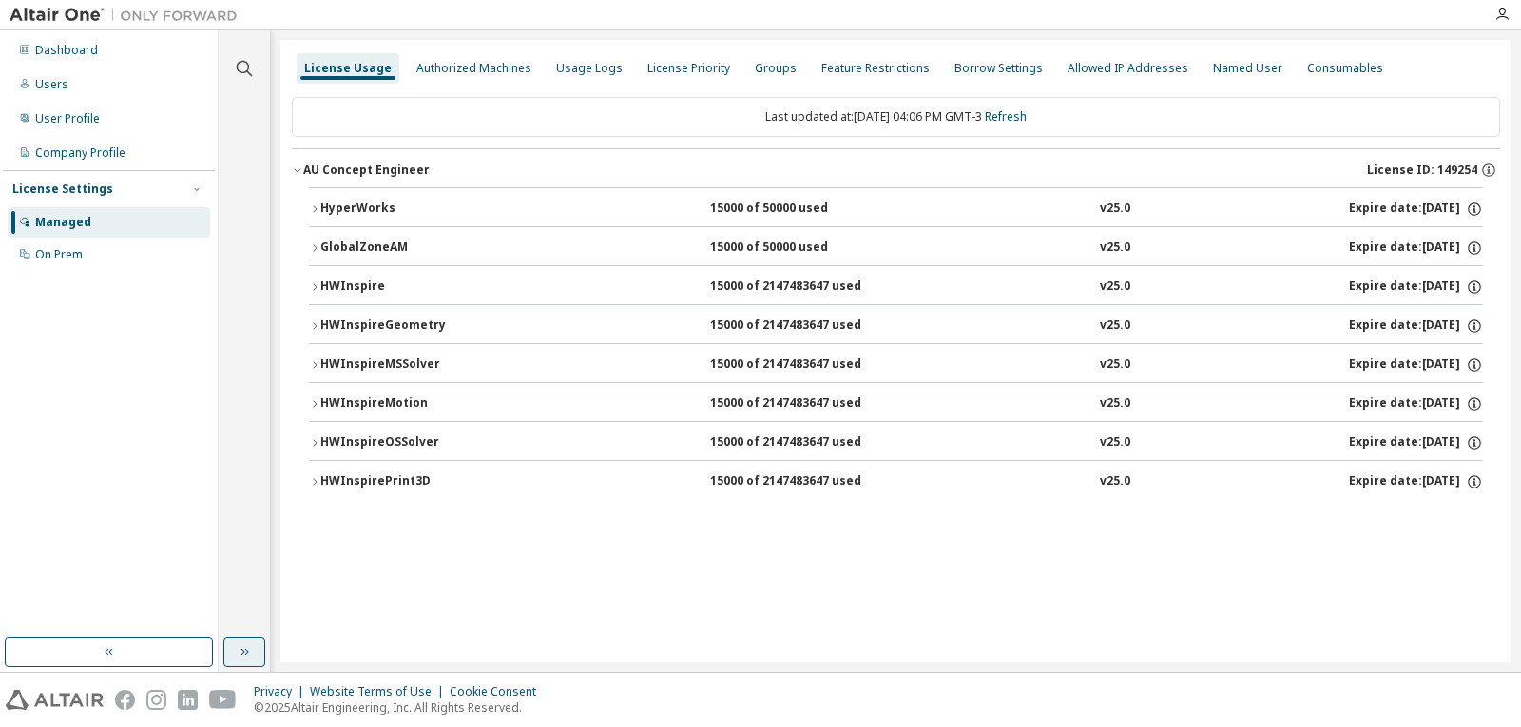
click at [257, 653] on button "button" at bounding box center [244, 652] width 42 height 30
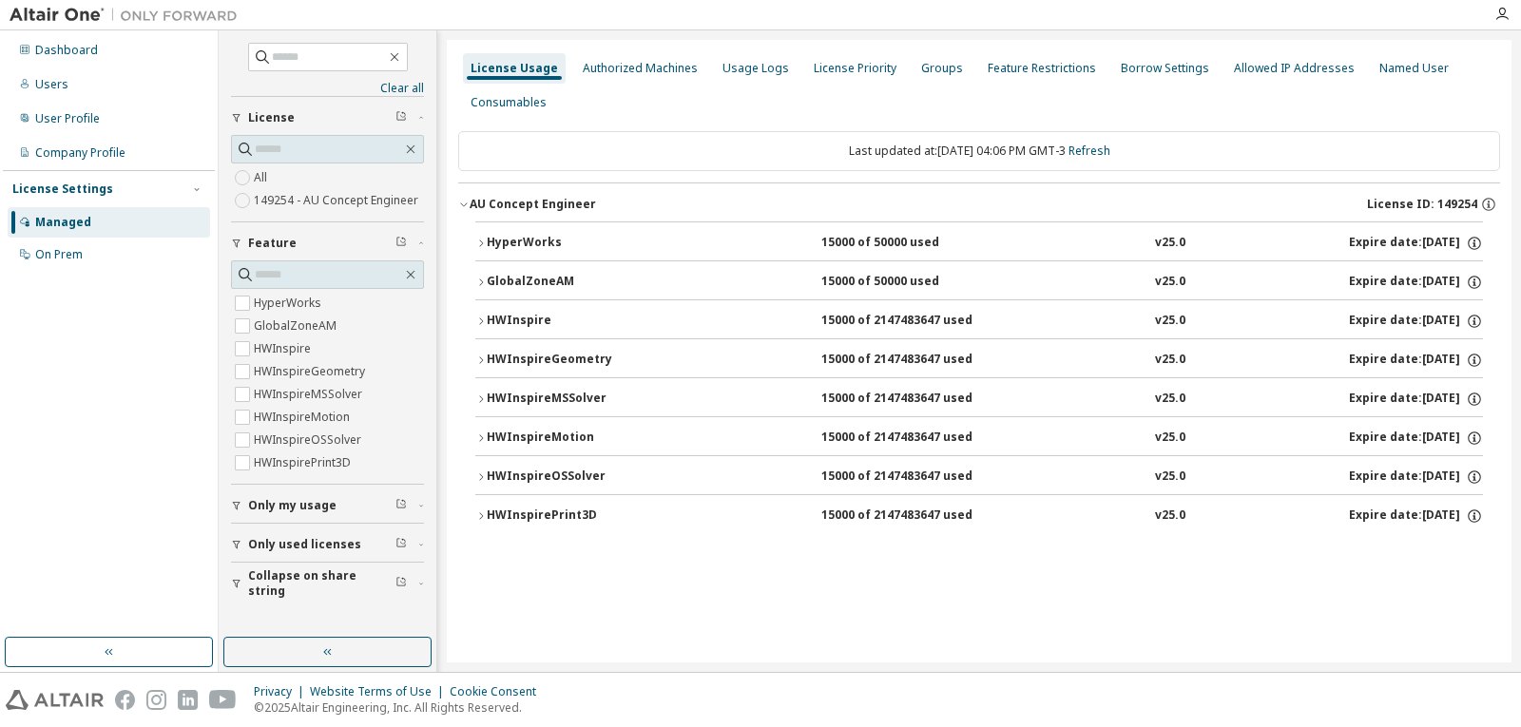
click at [488, 241] on div "HyperWorks" at bounding box center [572, 243] width 171 height 17
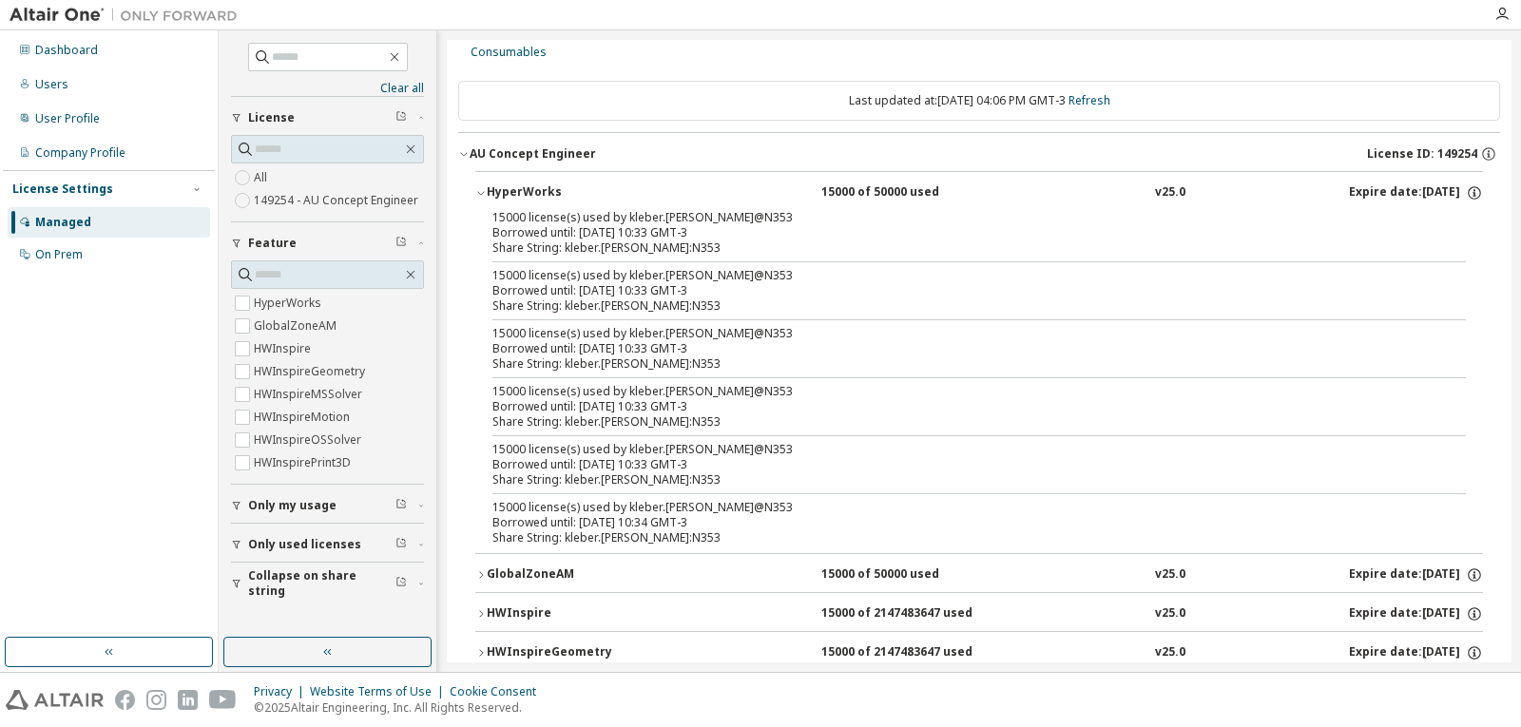
scroll to position [95, 0]
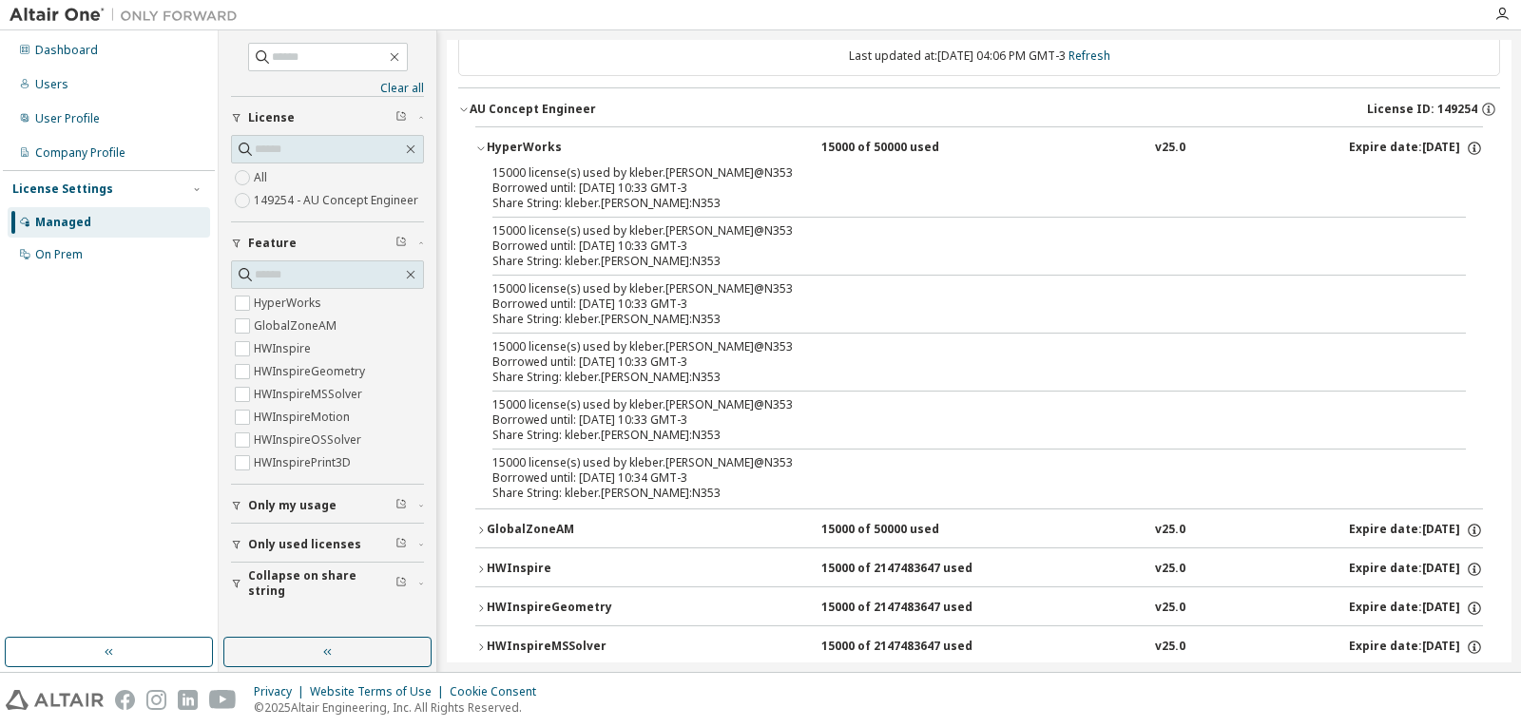
click at [519, 527] on div "GlobalZoneAM" at bounding box center [572, 530] width 171 height 17
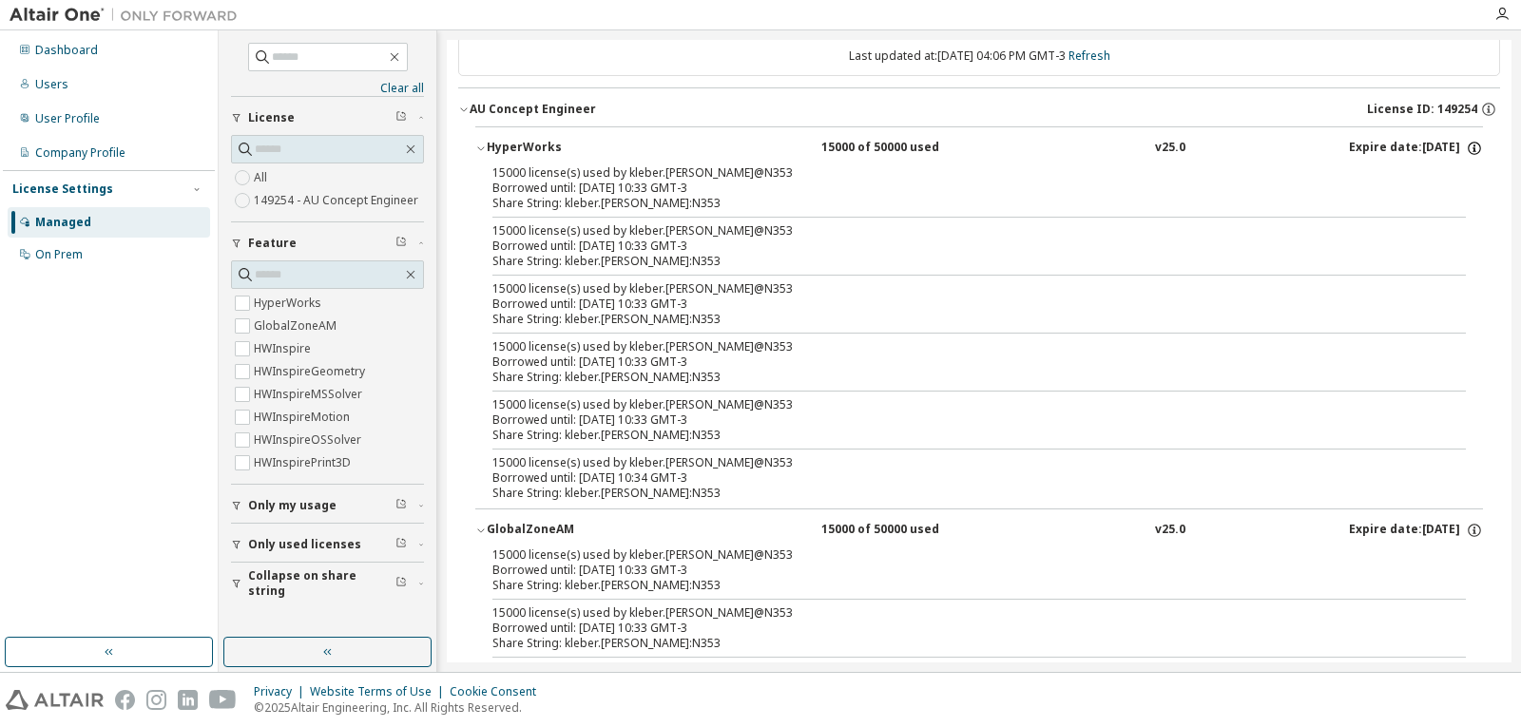
click at [1466, 149] on icon "button" at bounding box center [1474, 148] width 17 height 17
click at [1467, 145] on icon "button" at bounding box center [1474, 148] width 17 height 17
click at [1480, 111] on icon "button" at bounding box center [1488, 109] width 17 height 17
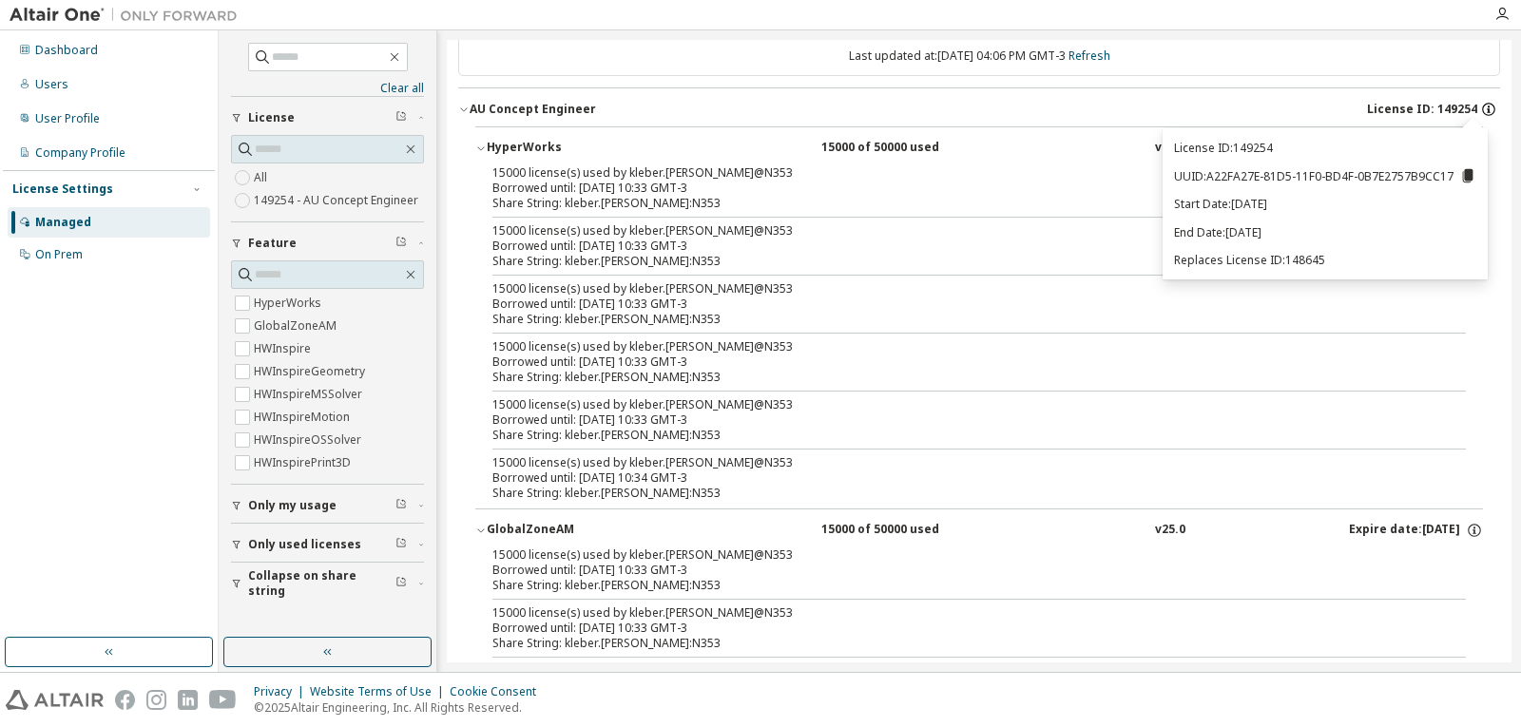
click at [1480, 111] on icon "button" at bounding box center [1488, 109] width 17 height 17
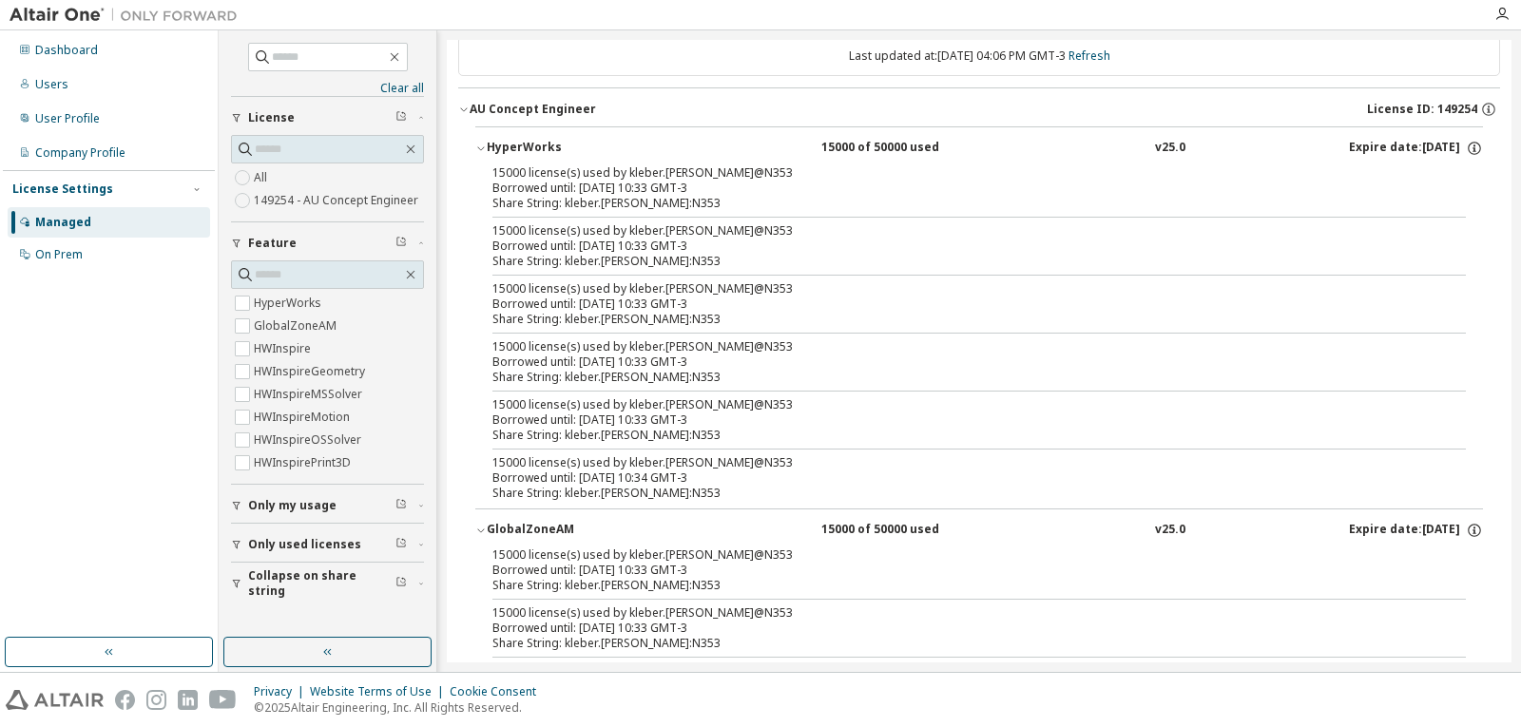
click at [471, 110] on div "AU Concept Engineer" at bounding box center [532, 109] width 126 height 15
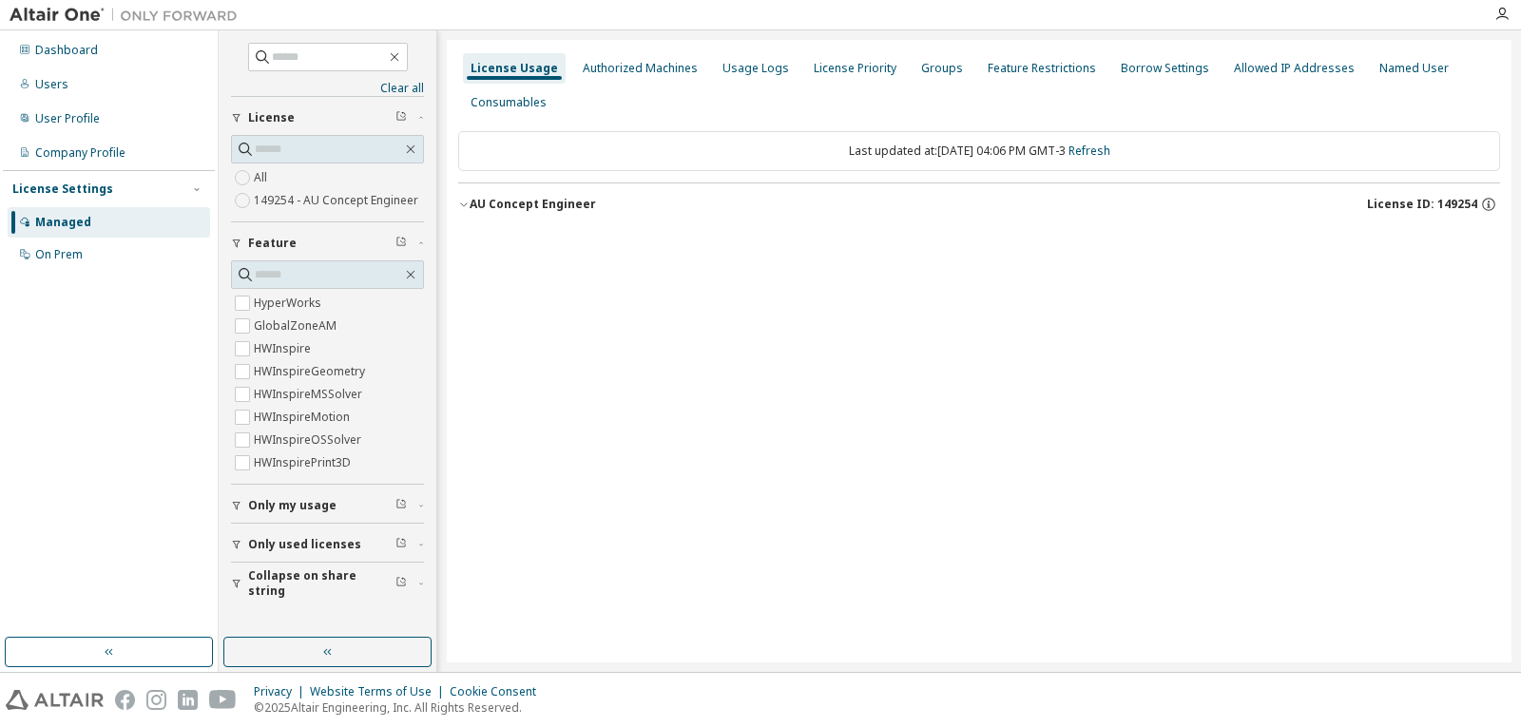
scroll to position [0, 0]
click at [505, 208] on div "AU Concept Engineer" at bounding box center [532, 204] width 126 height 15
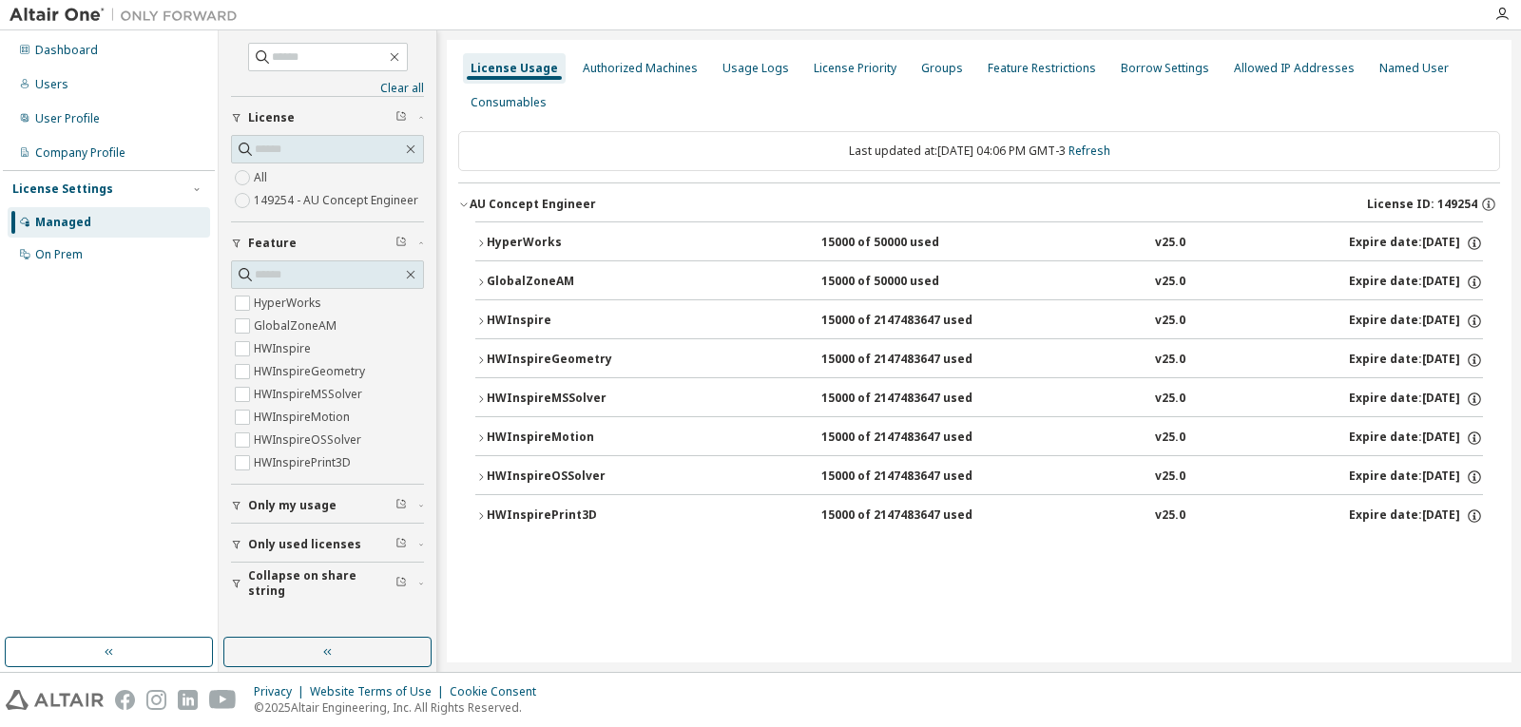
click at [565, 237] on div "HyperWorks" at bounding box center [572, 243] width 171 height 17
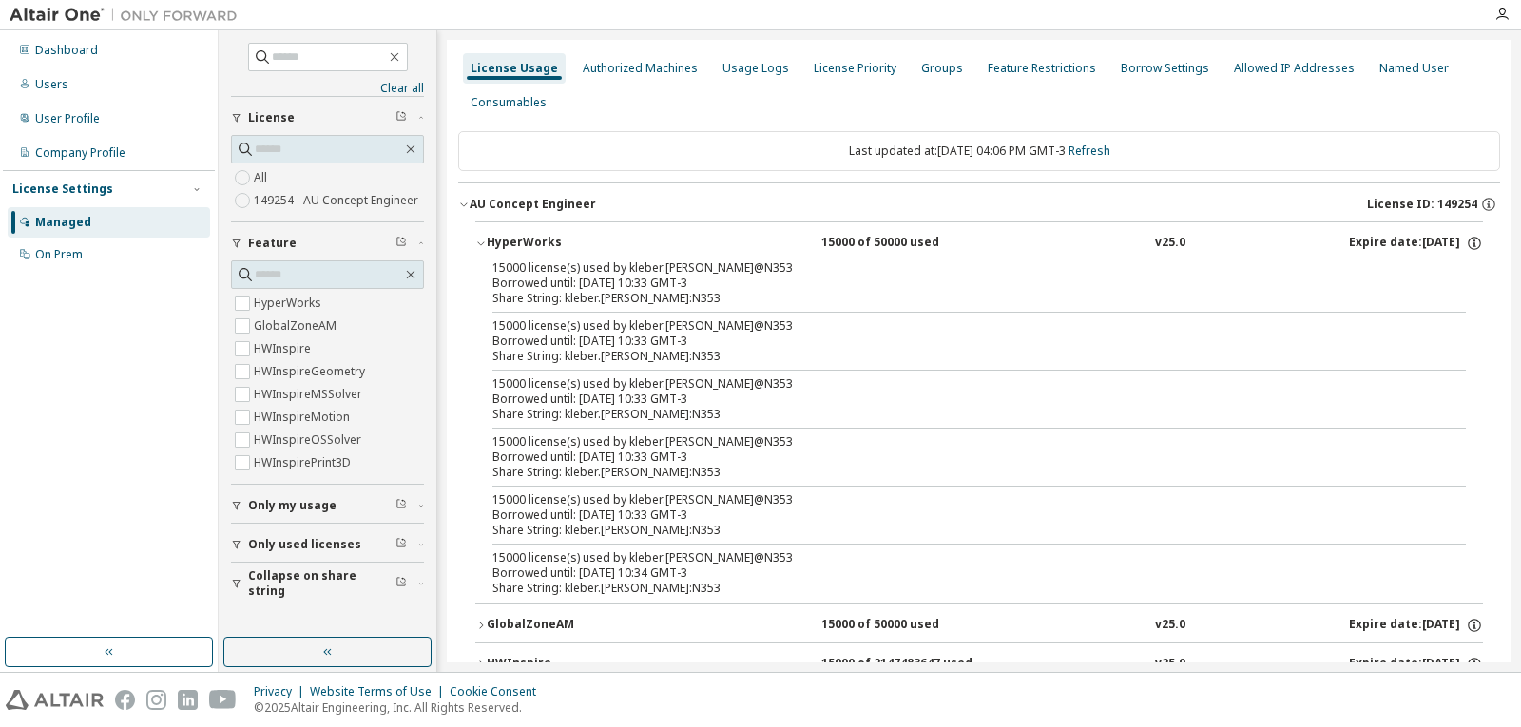
click at [853, 239] on div "15000 of 50000 used" at bounding box center [906, 243] width 171 height 17
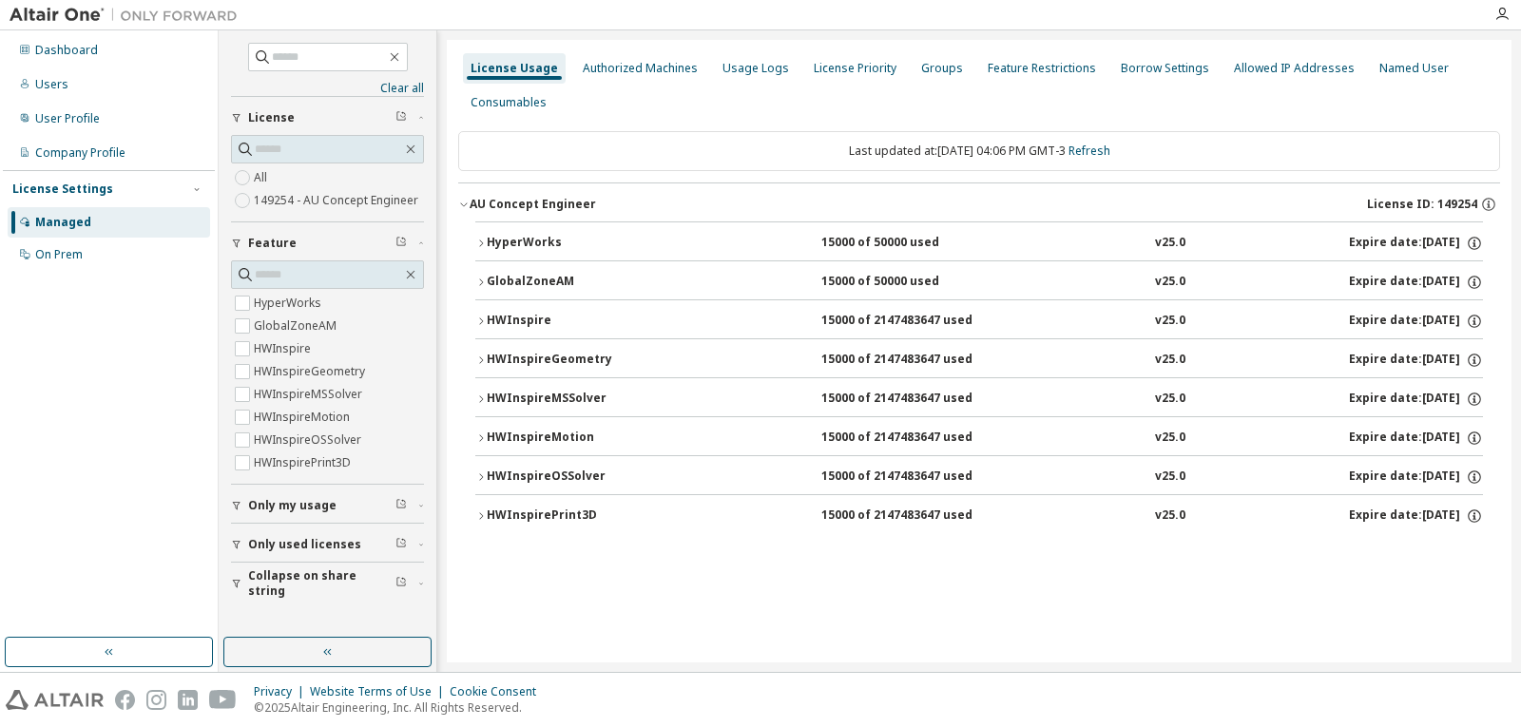
click at [499, 246] on div "HyperWorks" at bounding box center [572, 243] width 171 height 17
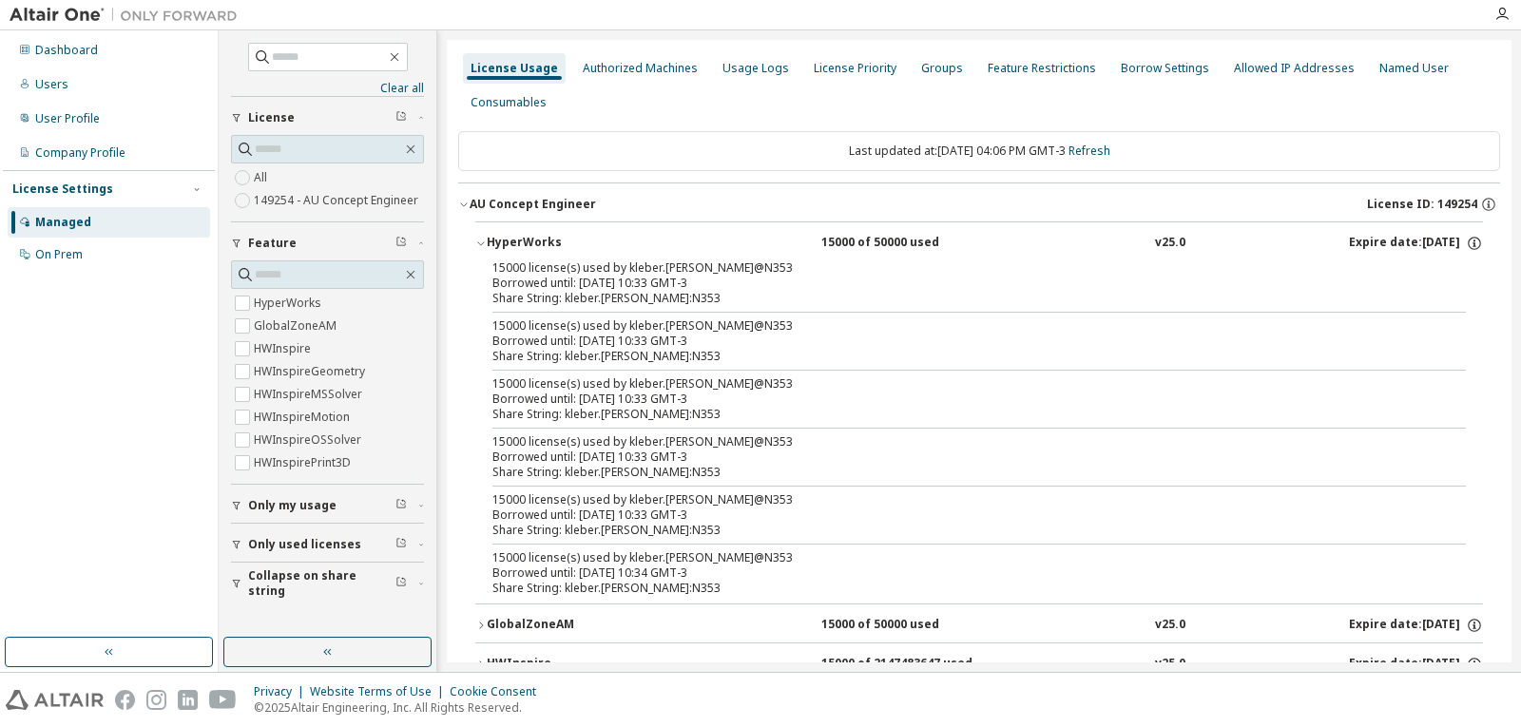
click at [307, 199] on label "149254 - AU Concept Engineer" at bounding box center [338, 200] width 168 height 23
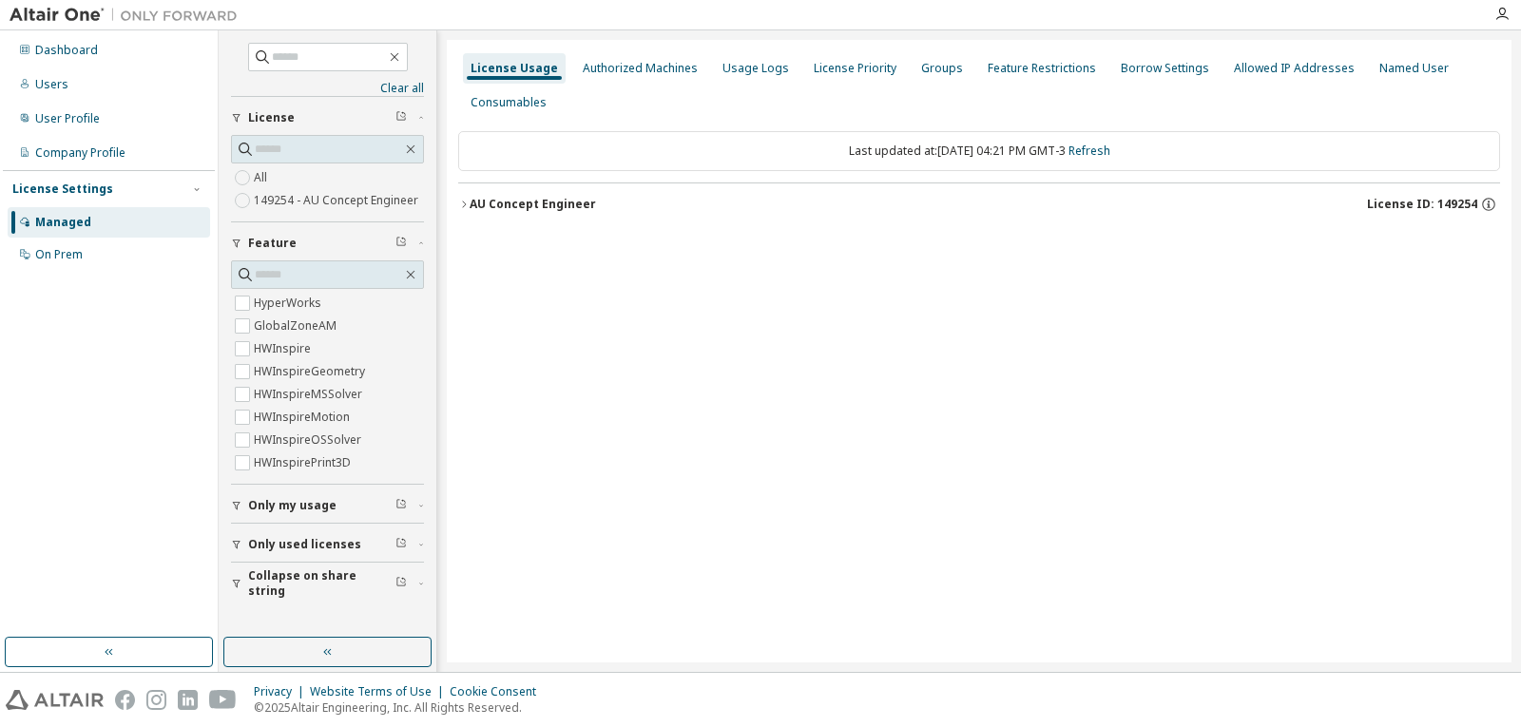
click at [621, 206] on div "AU Concept Engineer License ID: 149254" at bounding box center [984, 204] width 1030 height 17
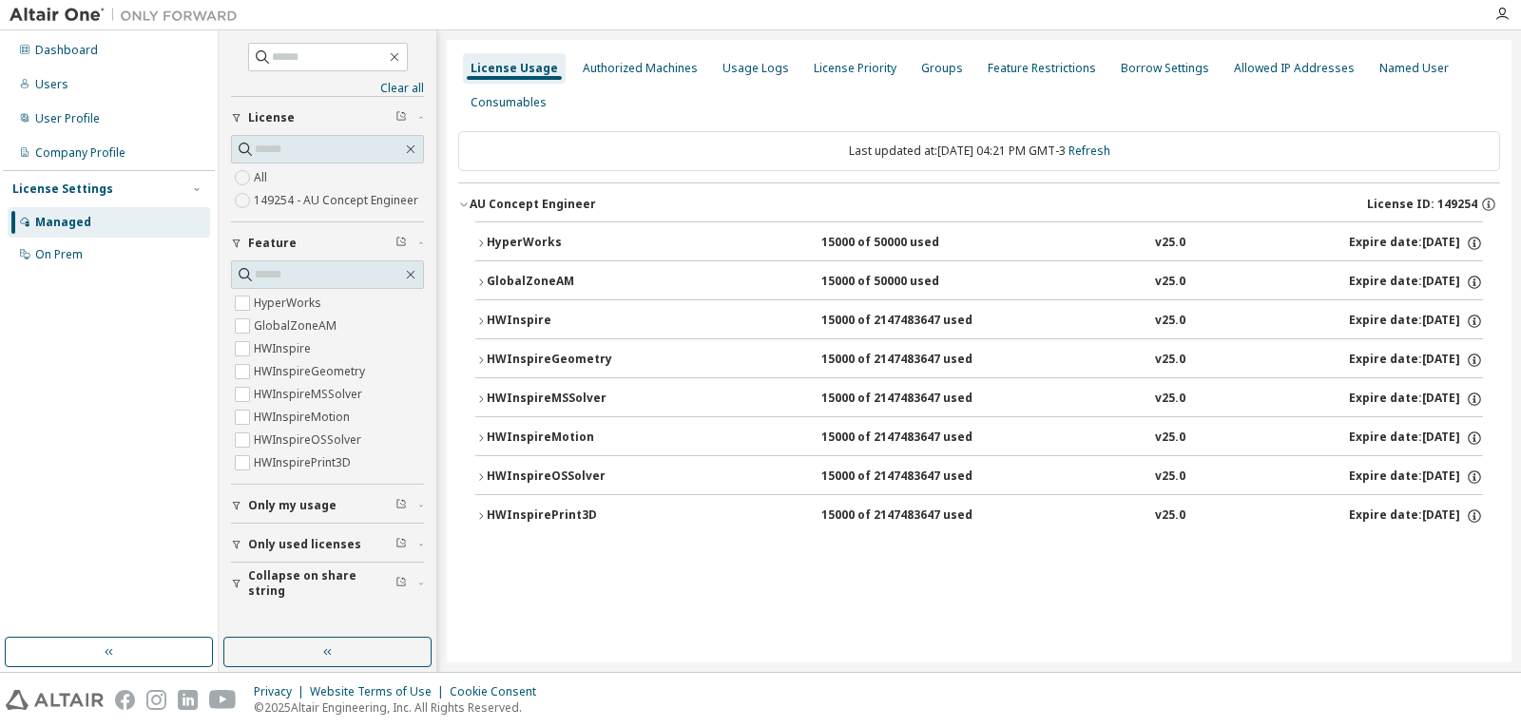
click at [287, 197] on label "149254 - AU Concept Engineer" at bounding box center [338, 200] width 168 height 23
click at [391, 92] on link "Clear all" at bounding box center [327, 88] width 193 height 15
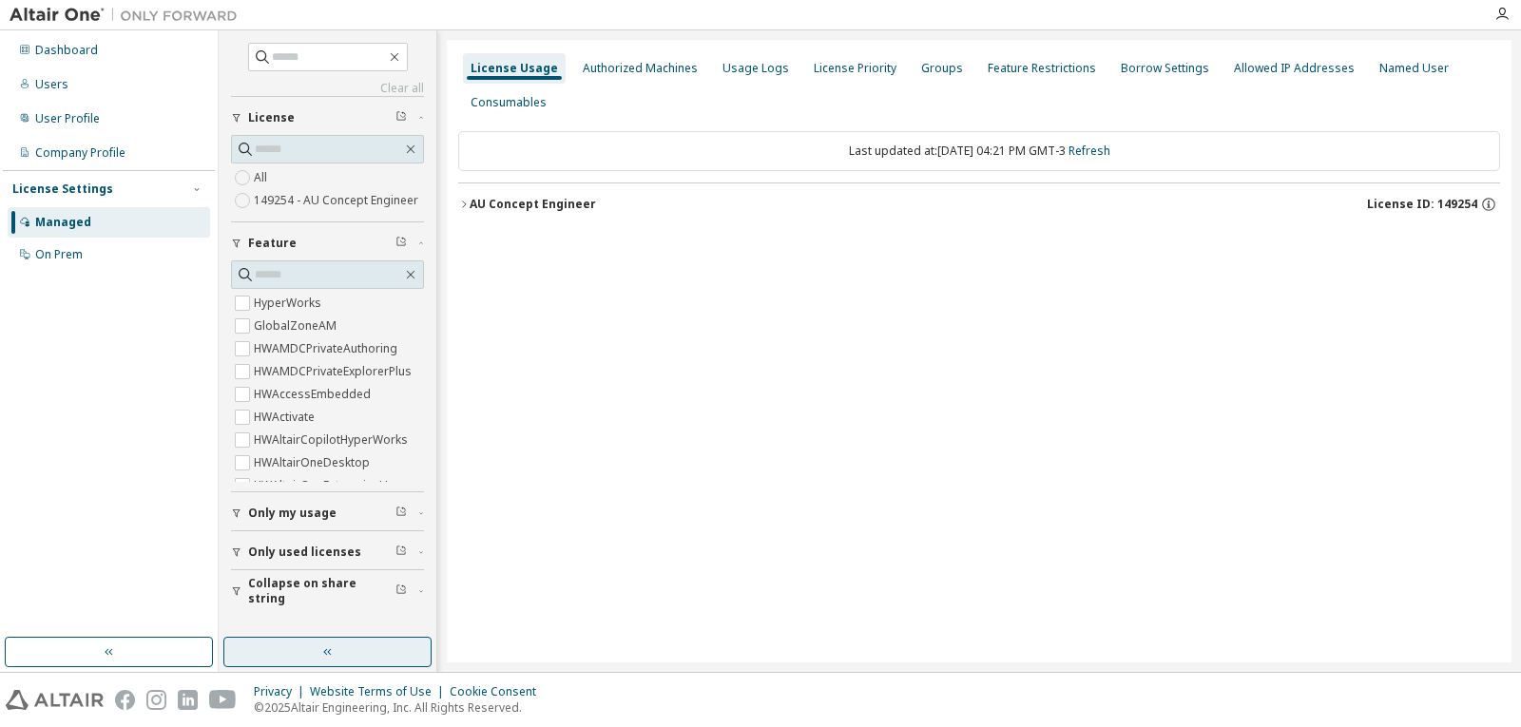
click at [336, 658] on button "button" at bounding box center [327, 652] width 208 height 30
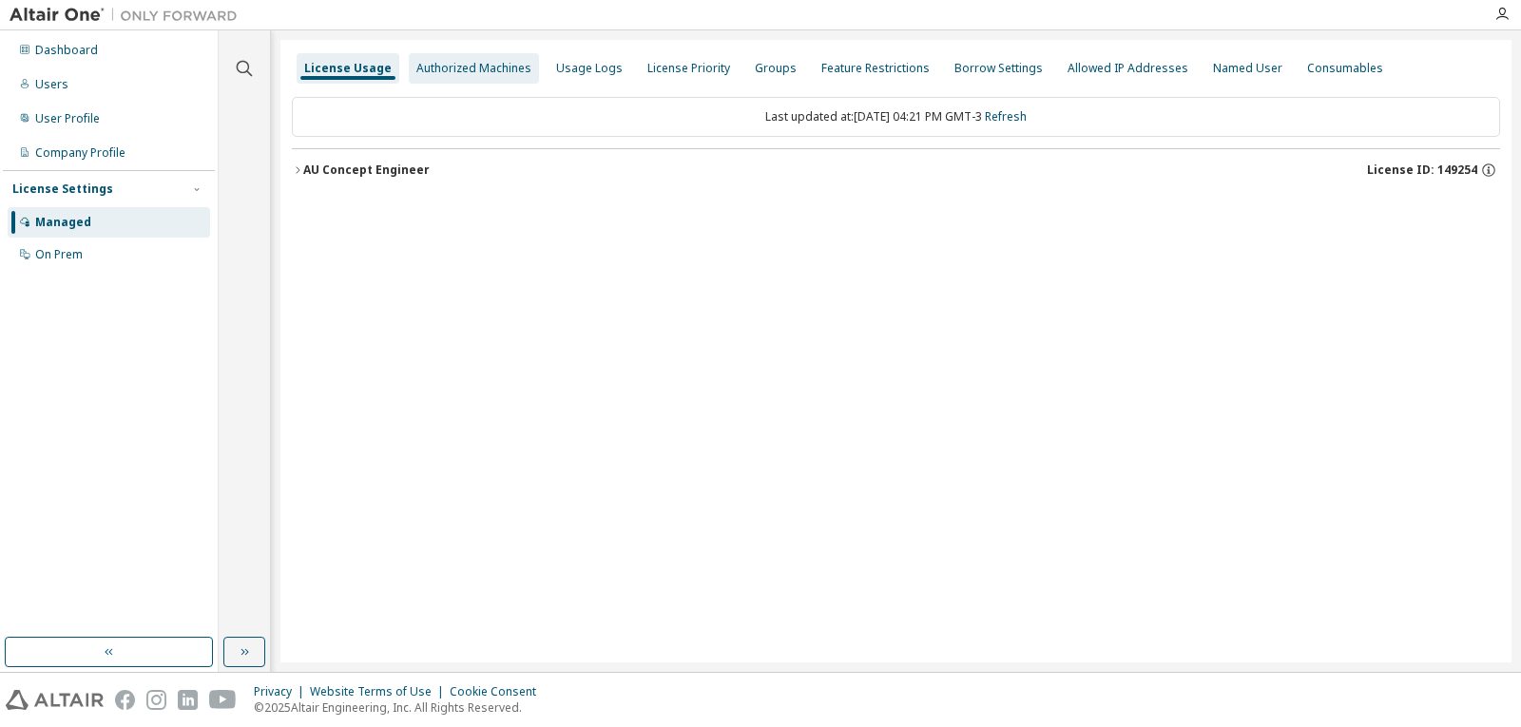
click at [458, 71] on div "Authorized Machines" at bounding box center [473, 68] width 115 height 15
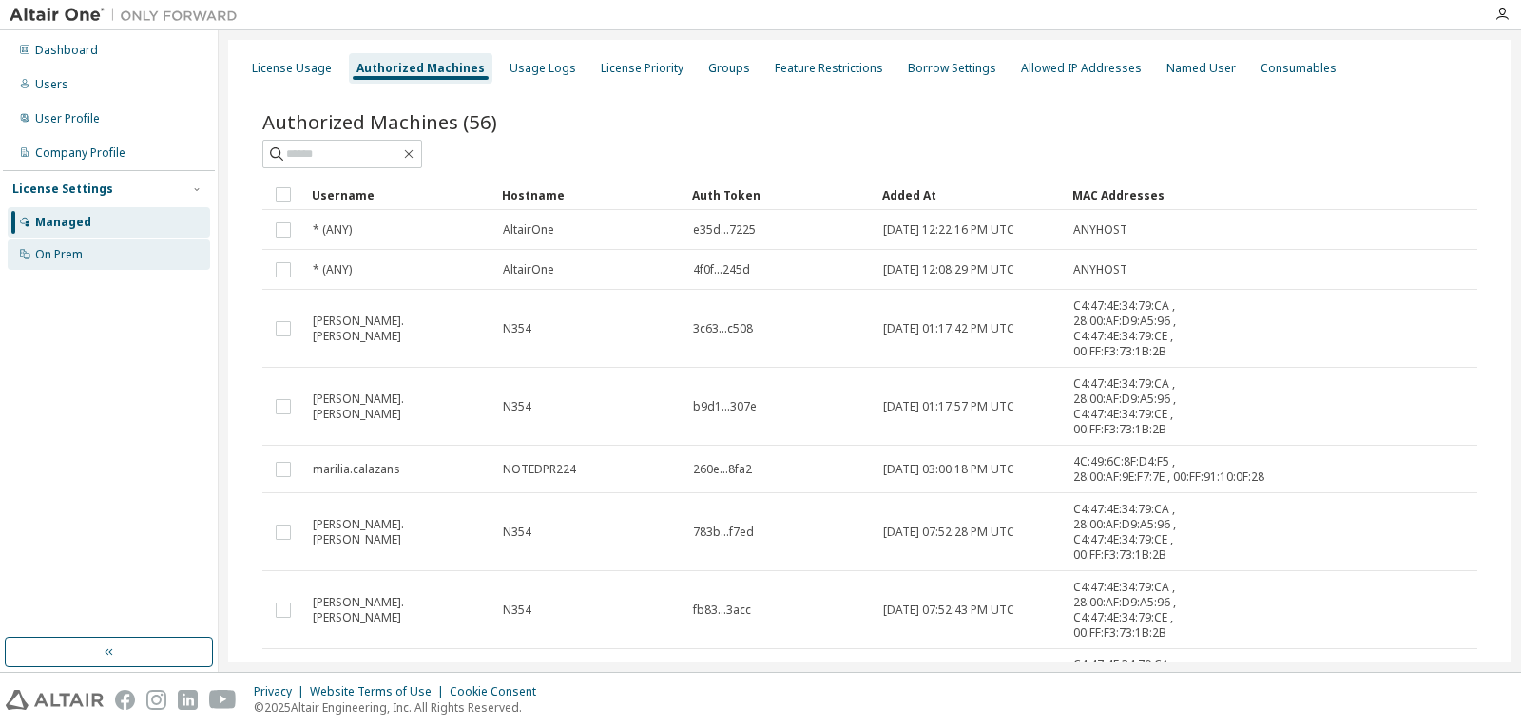
click at [80, 257] on div "On Prem" at bounding box center [59, 254] width 48 height 15
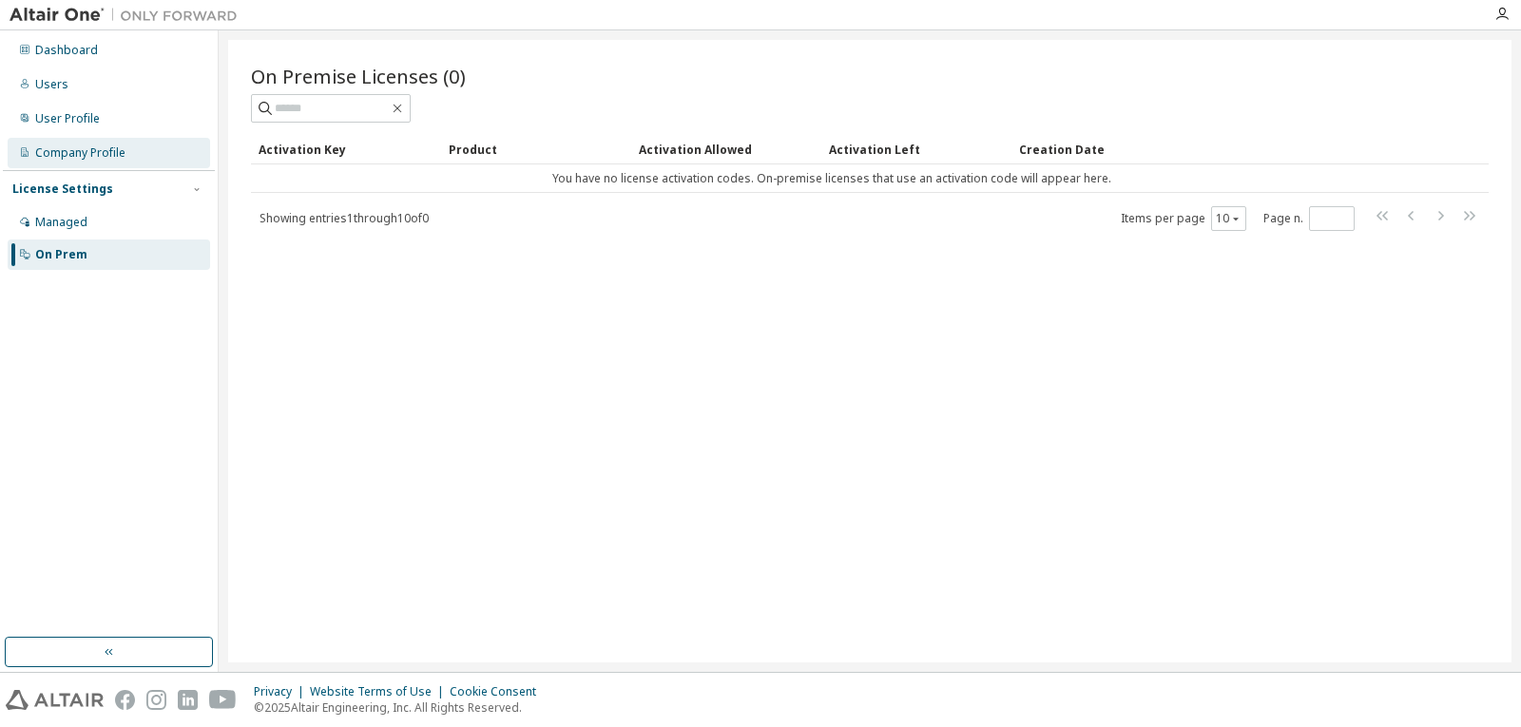
click at [76, 150] on div "Company Profile" at bounding box center [80, 152] width 90 height 15
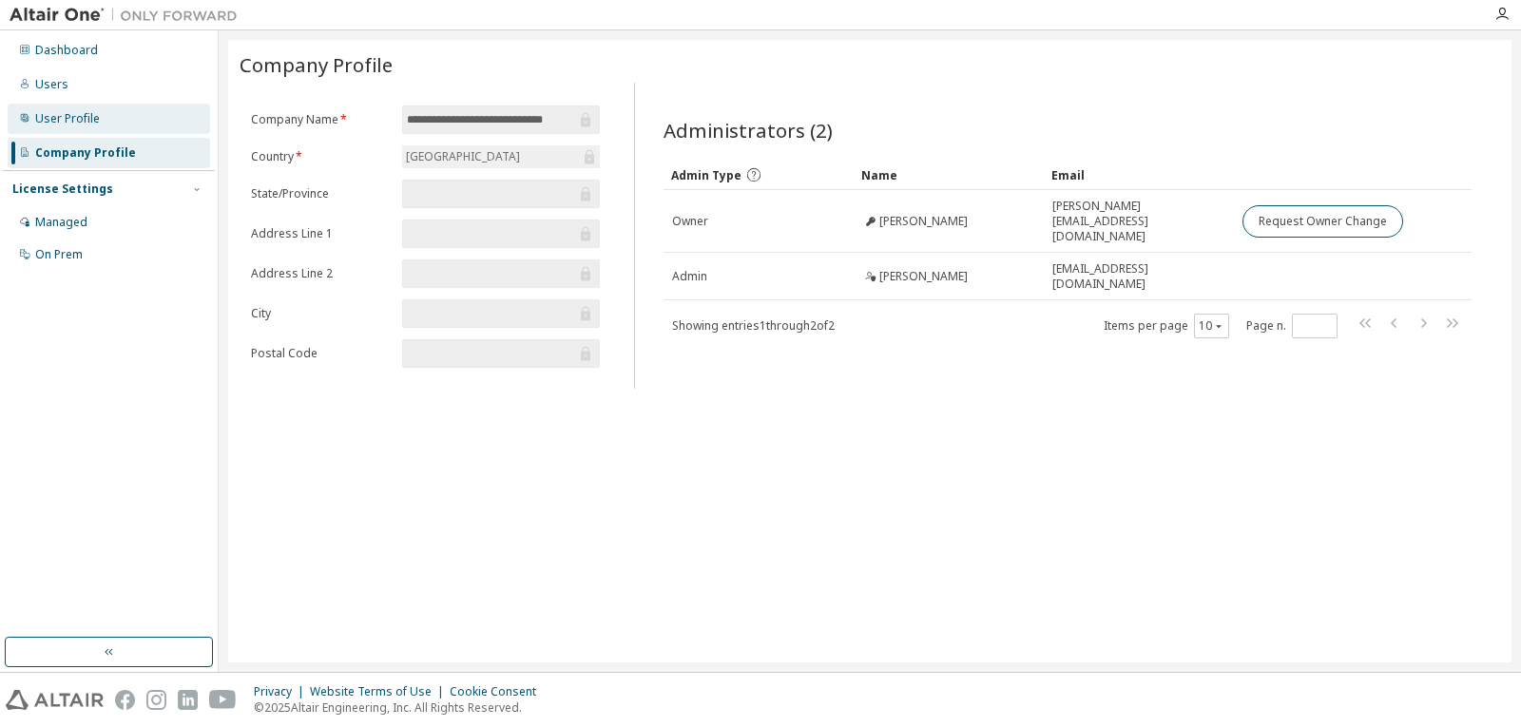
click at [77, 123] on div "User Profile" at bounding box center [67, 118] width 65 height 15
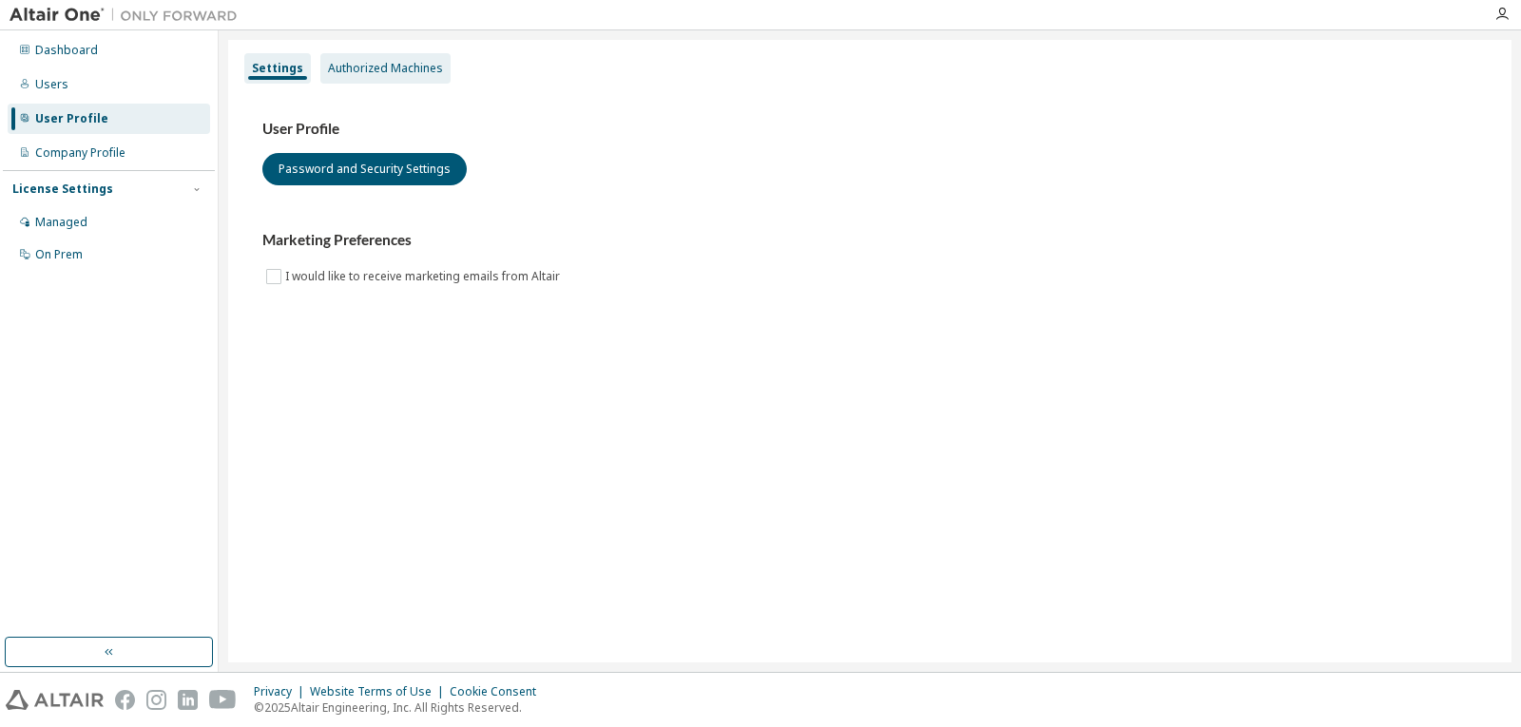
click at [371, 67] on div "Authorized Machines" at bounding box center [385, 68] width 115 height 15
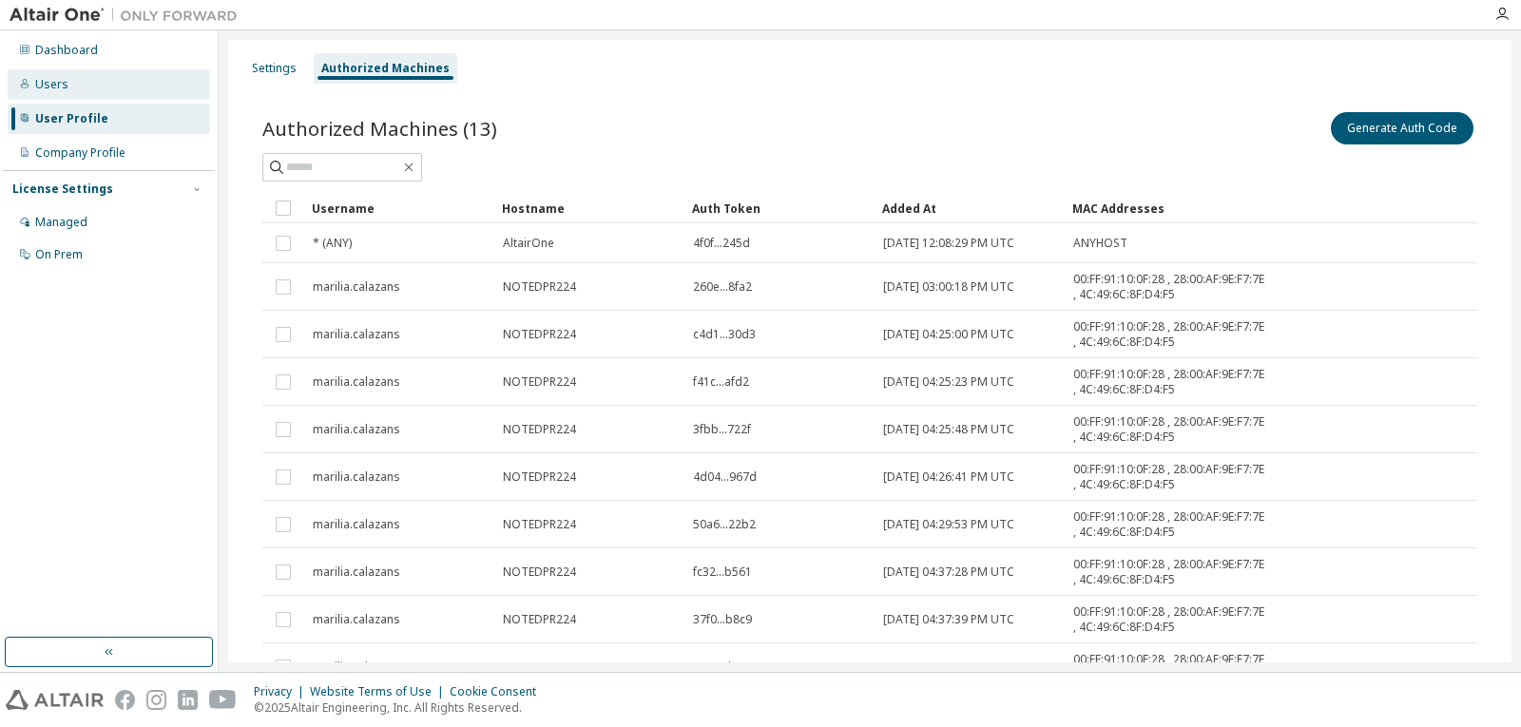
click at [83, 85] on div "Users" at bounding box center [109, 84] width 202 height 30
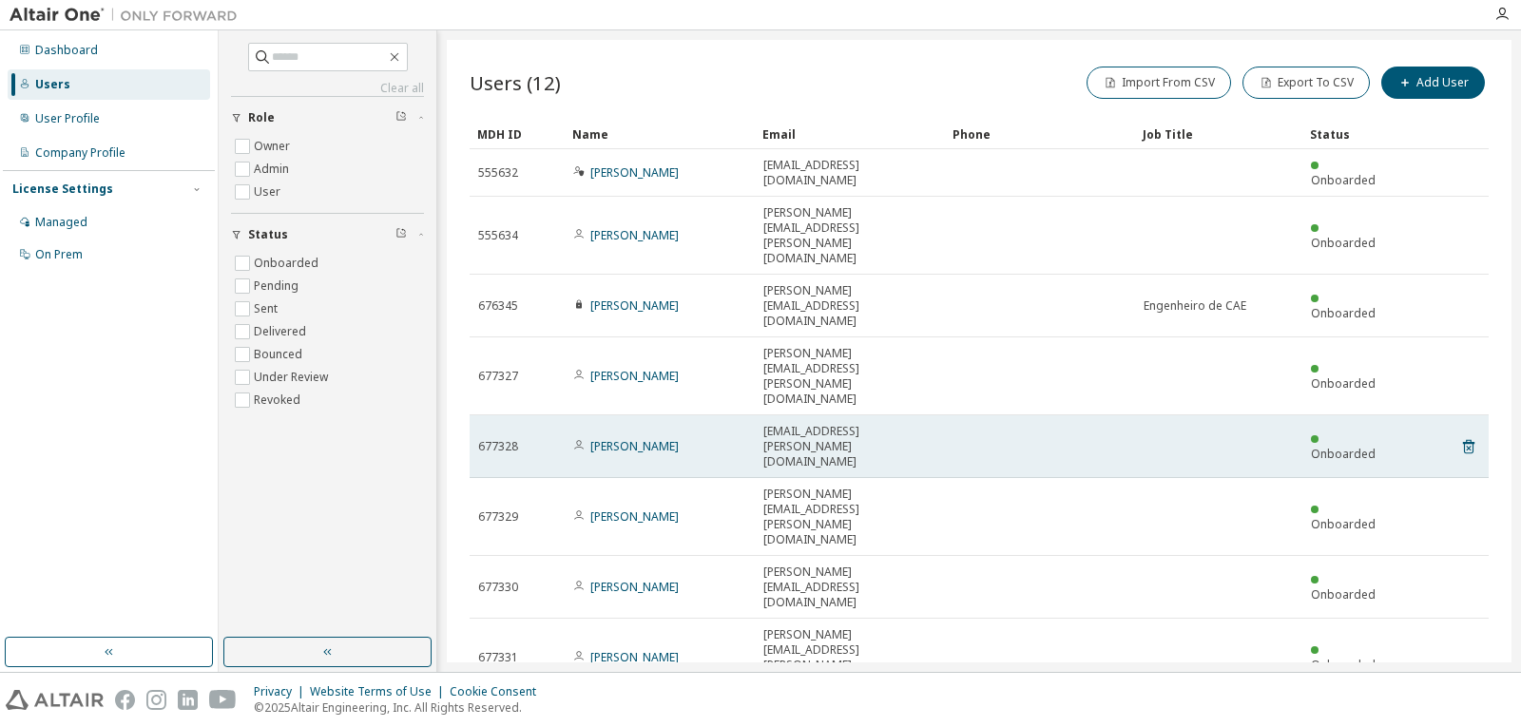
drag, startPoint x: 1412, startPoint y: 310, endPoint x: 1403, endPoint y: 307, distance: 9.9
click at [1413, 415] on tr "677328 Kleber Silva kleber.silva@astra-sa.com Onboarded" at bounding box center [978, 446] width 1019 height 63
click at [508, 439] on span "677328" at bounding box center [498, 446] width 40 height 15
drag, startPoint x: 508, startPoint y: 308, endPoint x: 614, endPoint y: 319, distance: 106.1
click at [510, 439] on span "677328" at bounding box center [498, 446] width 40 height 15
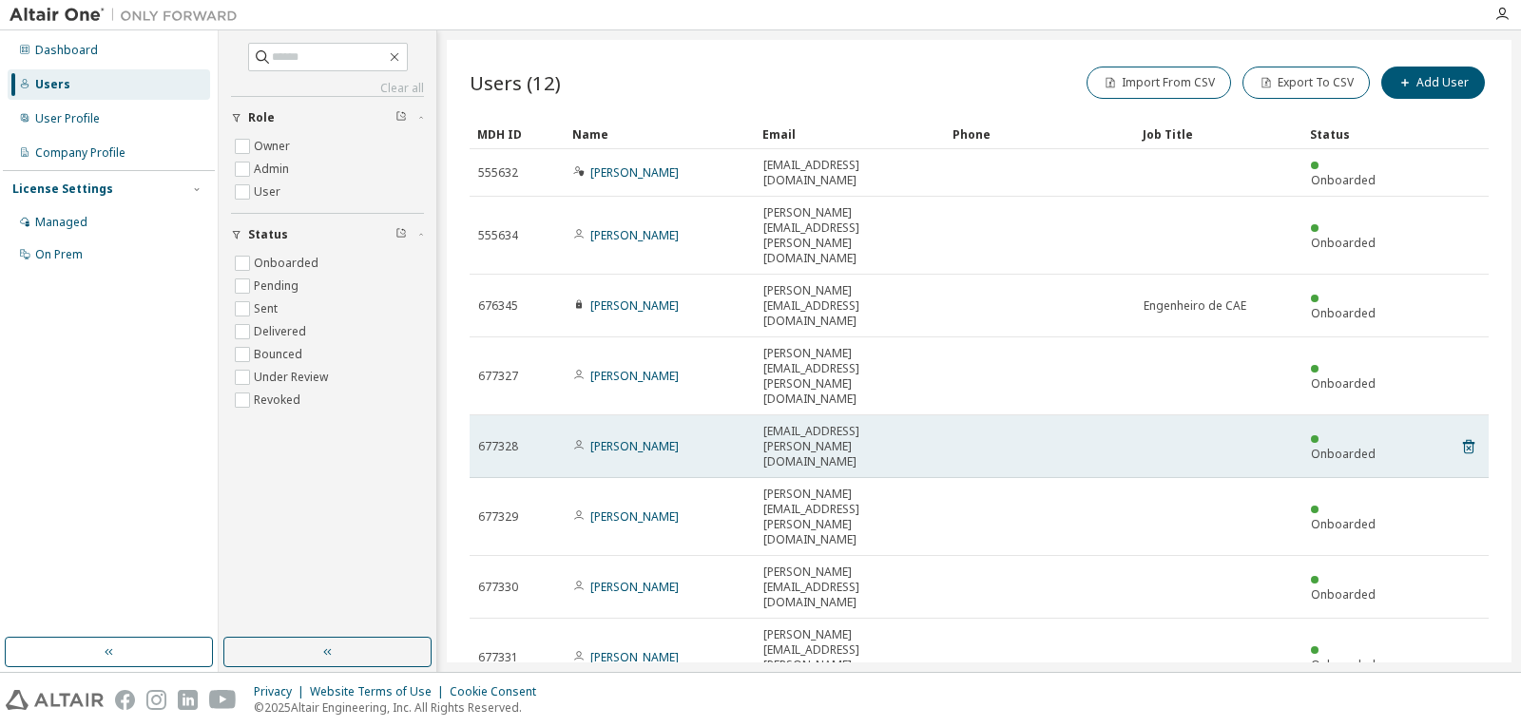
click at [618, 415] on td "Kleber Silva" at bounding box center [660, 446] width 190 height 63
click at [621, 438] on link "Kleber Silva" at bounding box center [634, 446] width 88 height 16
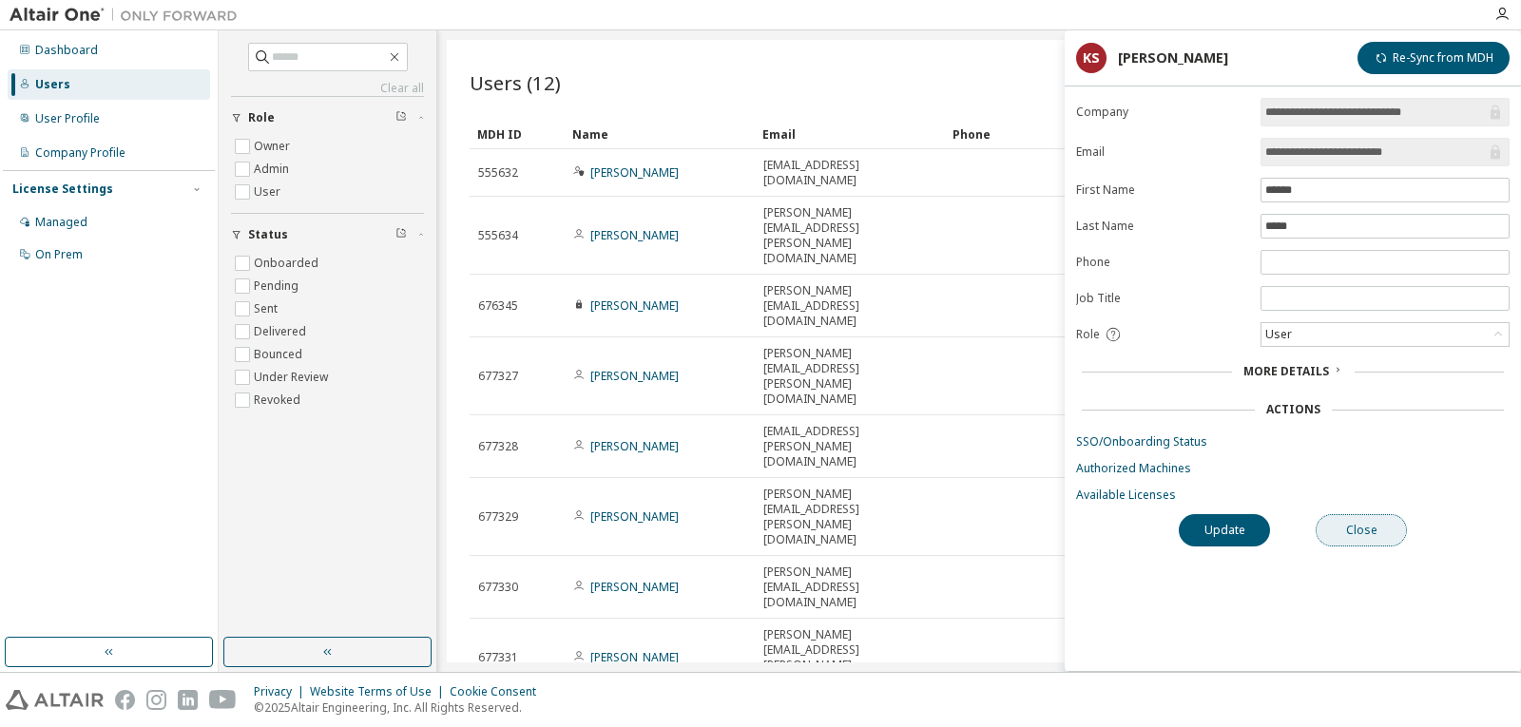
click at [1352, 527] on button "Close" at bounding box center [1360, 530] width 91 height 32
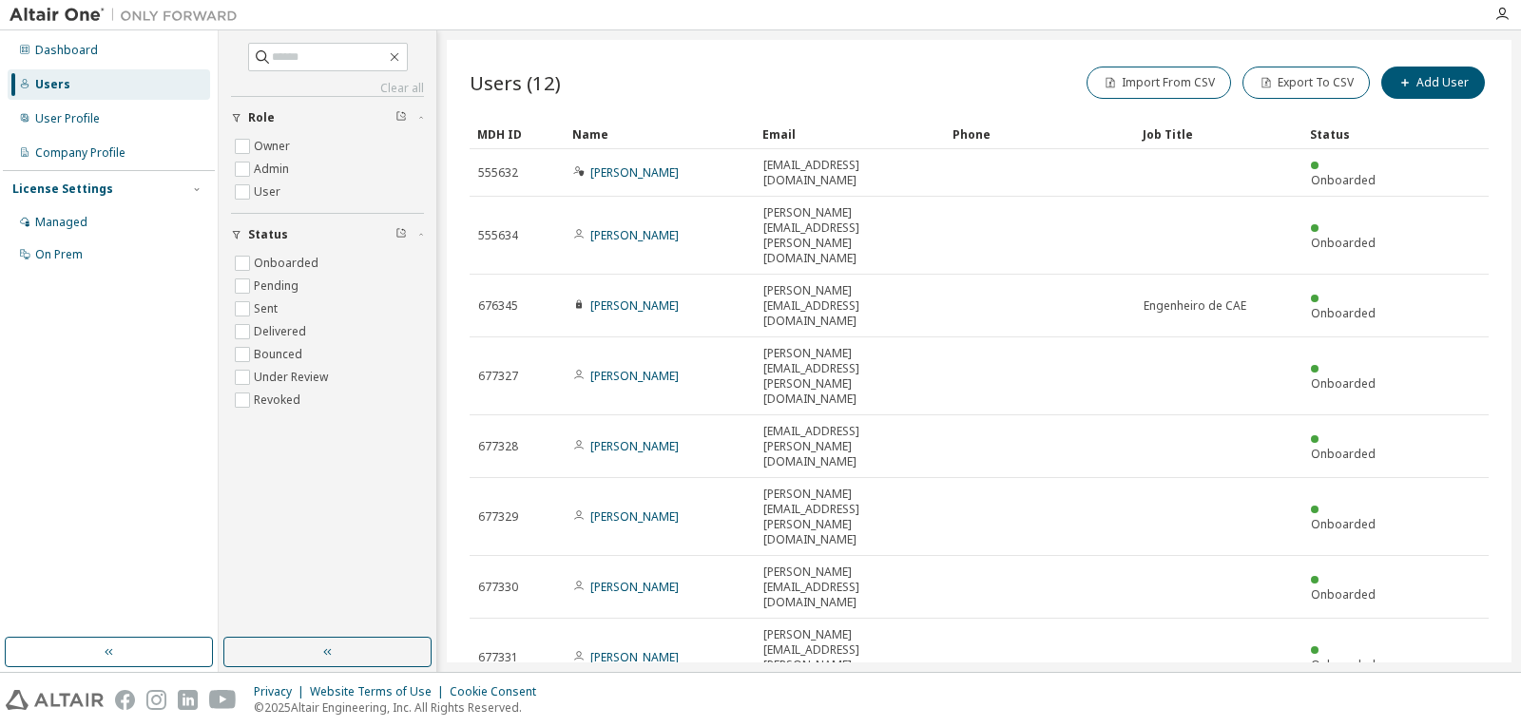
click at [987, 87] on div "Import From CSV Export To CSV Add User" at bounding box center [1233, 83] width 509 height 40
click at [66, 61] on div "Dashboard" at bounding box center [109, 50] width 202 height 30
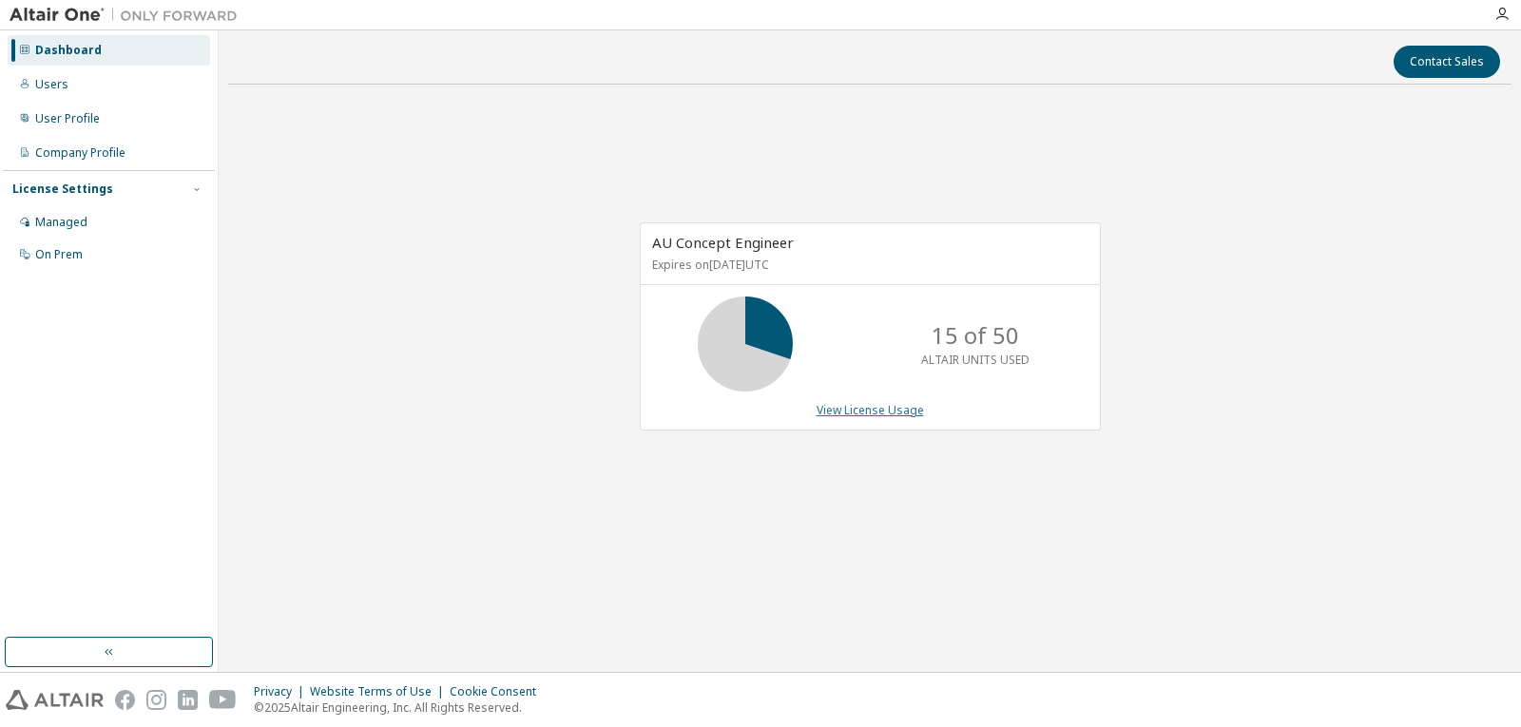
click at [840, 410] on link "View License Usage" at bounding box center [869, 410] width 107 height 16
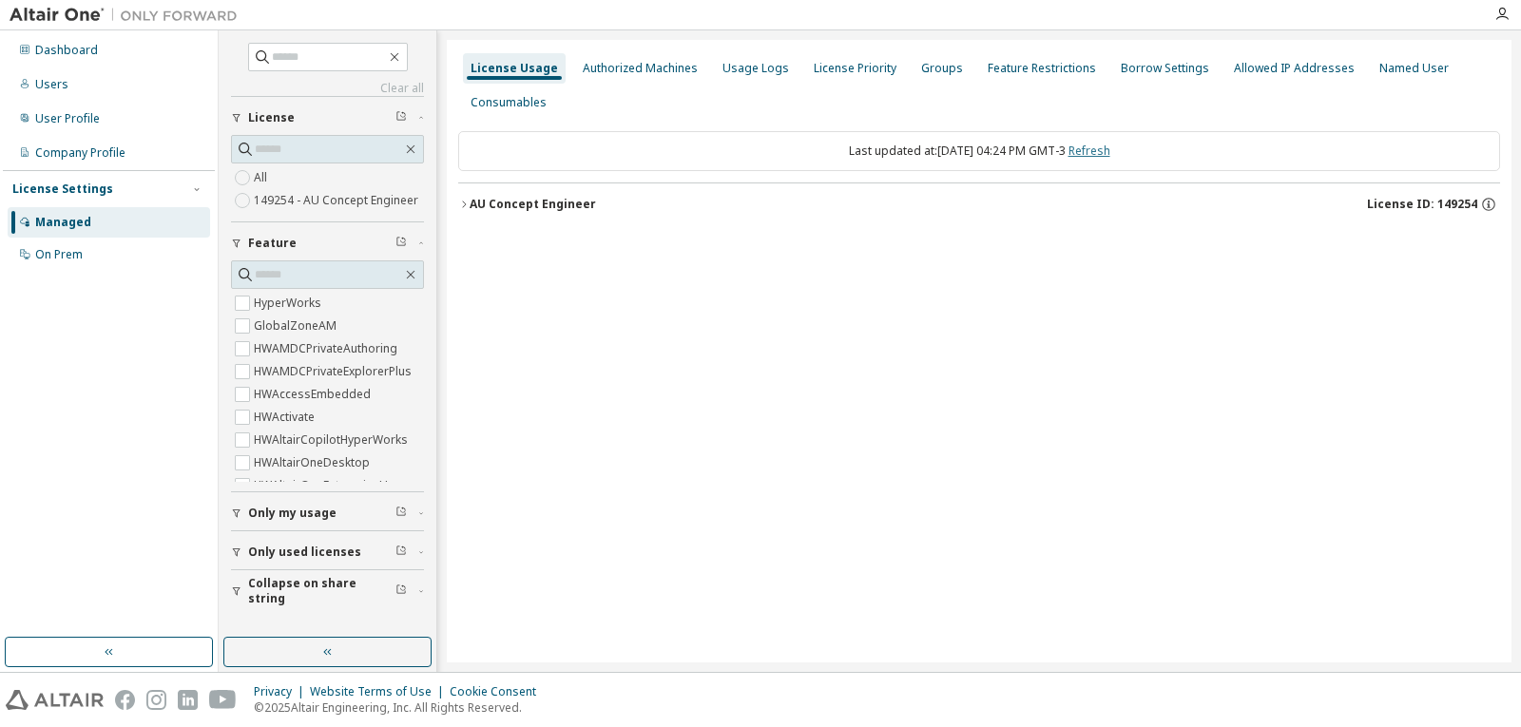
click at [1102, 156] on link "Refresh" at bounding box center [1089, 151] width 42 height 16
click at [576, 210] on div "AU Concept Engineer" at bounding box center [532, 204] width 126 height 15
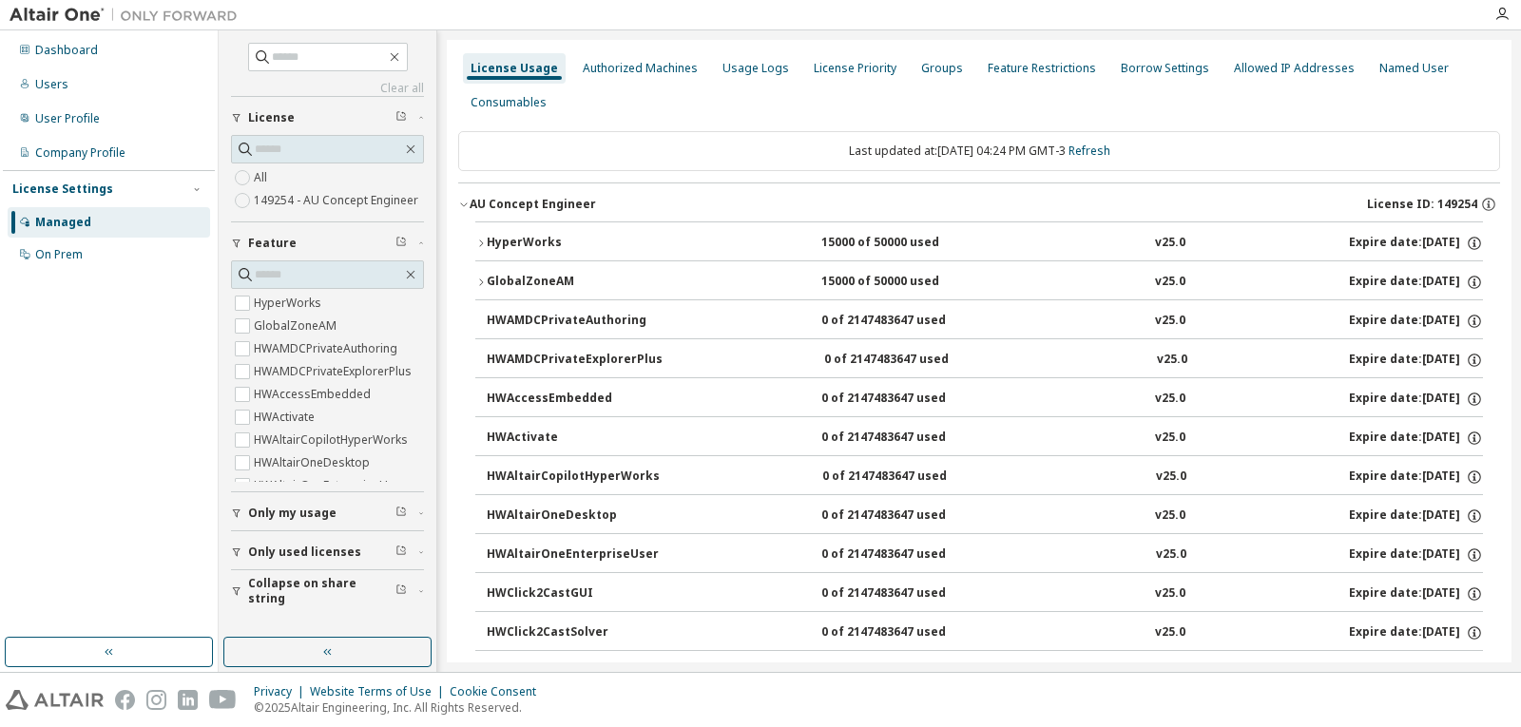
click at [511, 246] on div "HyperWorks" at bounding box center [572, 243] width 171 height 17
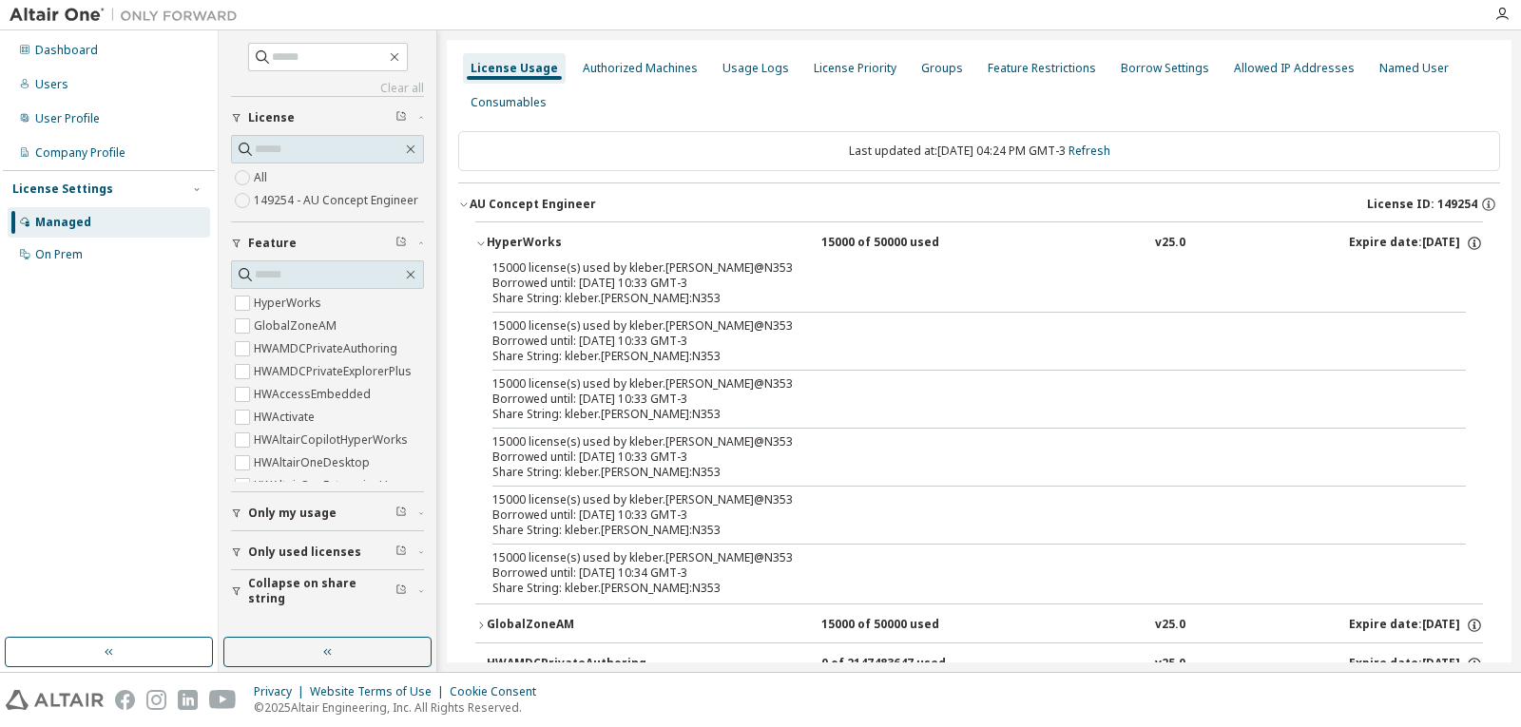
click at [581, 276] on div "Borrowed until: 2025-09-19 10:33 GMT-3" at bounding box center [956, 283] width 928 height 15
click at [686, 273] on div "15000 license(s) used by kleber.silva@N353" at bounding box center [956, 267] width 928 height 15
drag, startPoint x: 663, startPoint y: 295, endPoint x: 465, endPoint y: 264, distance: 200.9
click at [554, 273] on div "15000 license(s) used by kleber.silva@N353" at bounding box center [956, 267] width 928 height 15
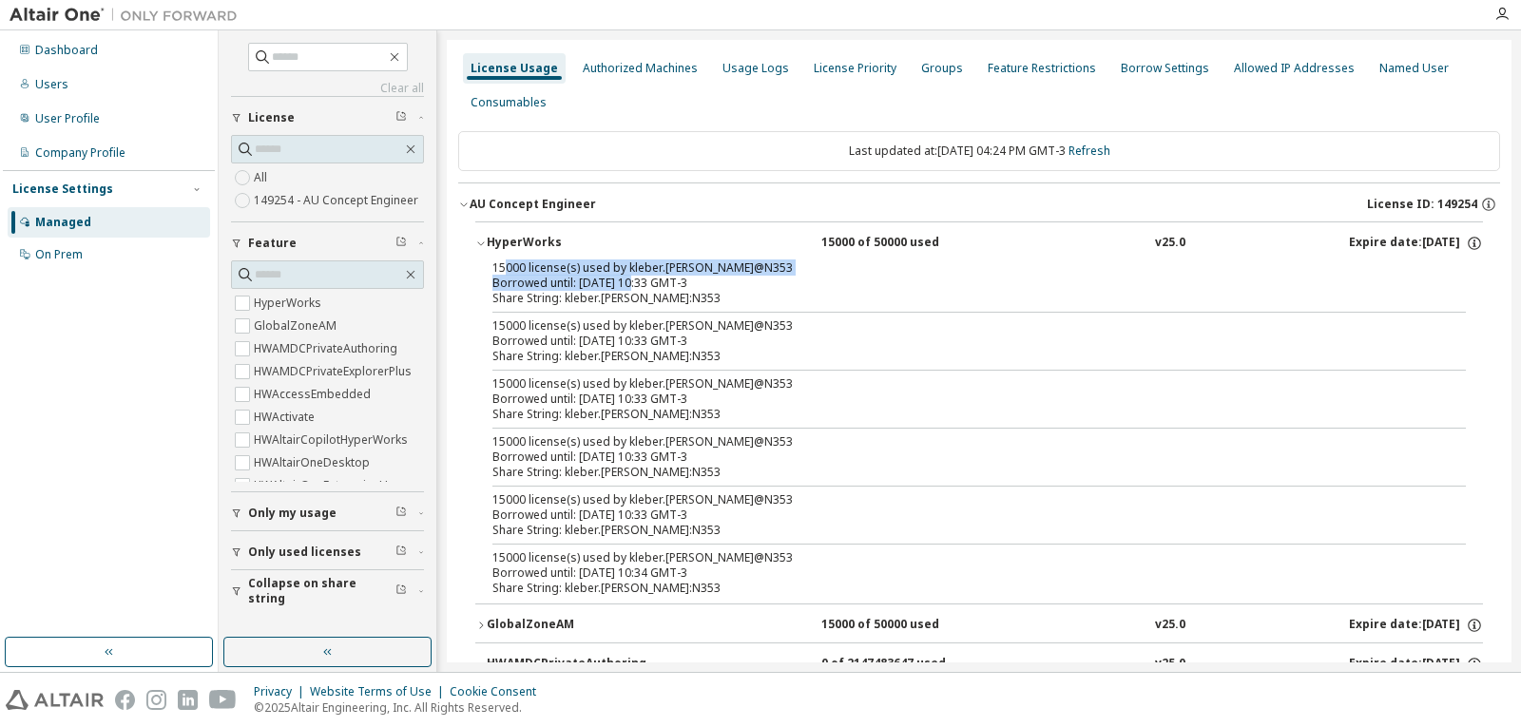
drag, startPoint x: 503, startPoint y: 266, endPoint x: 630, endPoint y: 276, distance: 127.7
click at [630, 276] on div "15000 license(s) used by kleber.silva@N353 Borrowed until: 2025-09-19 10:33 GMT…" at bounding box center [956, 275] width 928 height 30
click at [640, 278] on div "Borrowed until: 2025-09-19 10:33 GMT-3" at bounding box center [956, 283] width 928 height 15
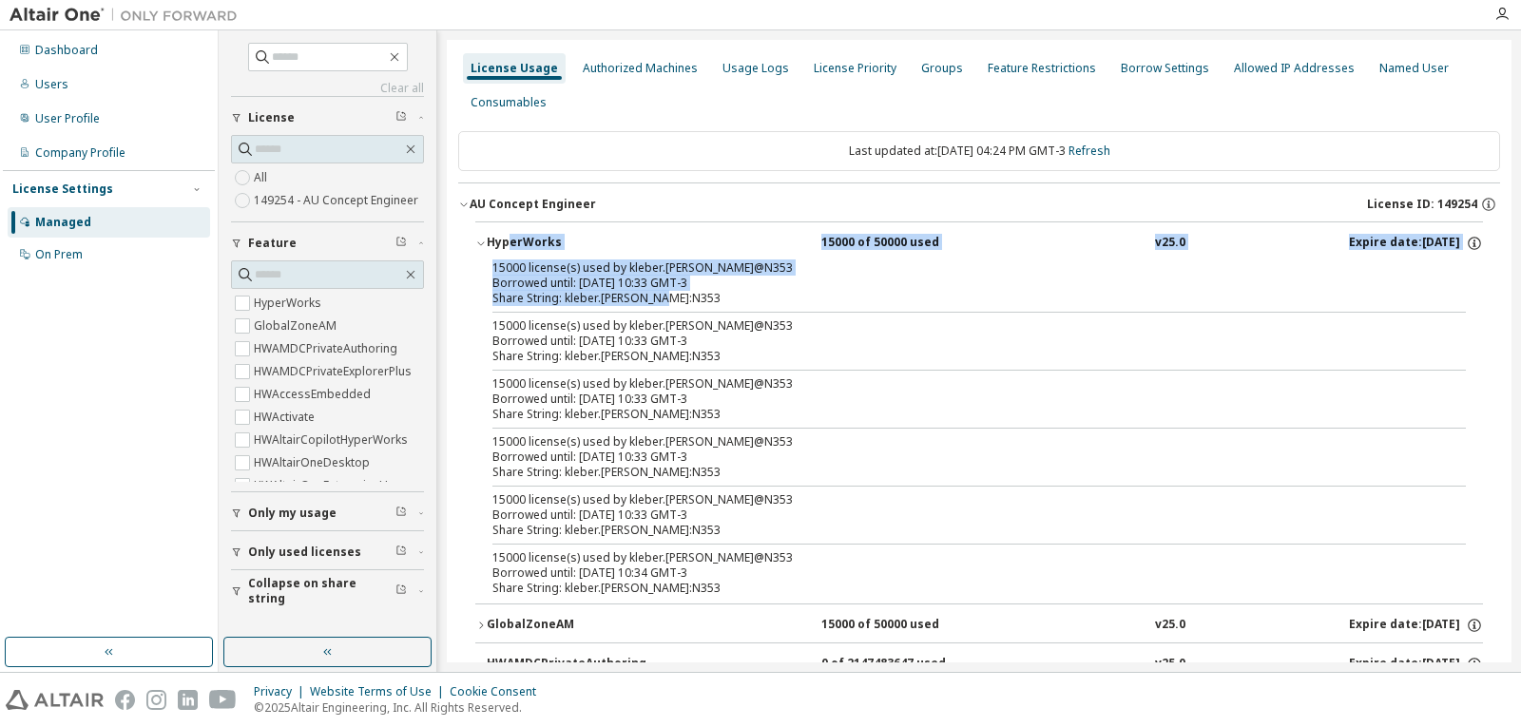
drag, startPoint x: 671, startPoint y: 298, endPoint x: 510, endPoint y: 256, distance: 166.2
click at [510, 256] on div "HyperWorks 15000 of 50000 used v25.0 Expire date: 2026-08-31 15000 license(s) u…" at bounding box center [978, 412] width 1007 height 382
click at [489, 262] on div "15000 license(s) used by kleber.silva@N353 Borrowed until: 2025-09-19 10:33 GMT…" at bounding box center [978, 431] width 1007 height 343
click at [496, 268] on div "15000 license(s) used by kleber.silva@N353" at bounding box center [956, 267] width 928 height 15
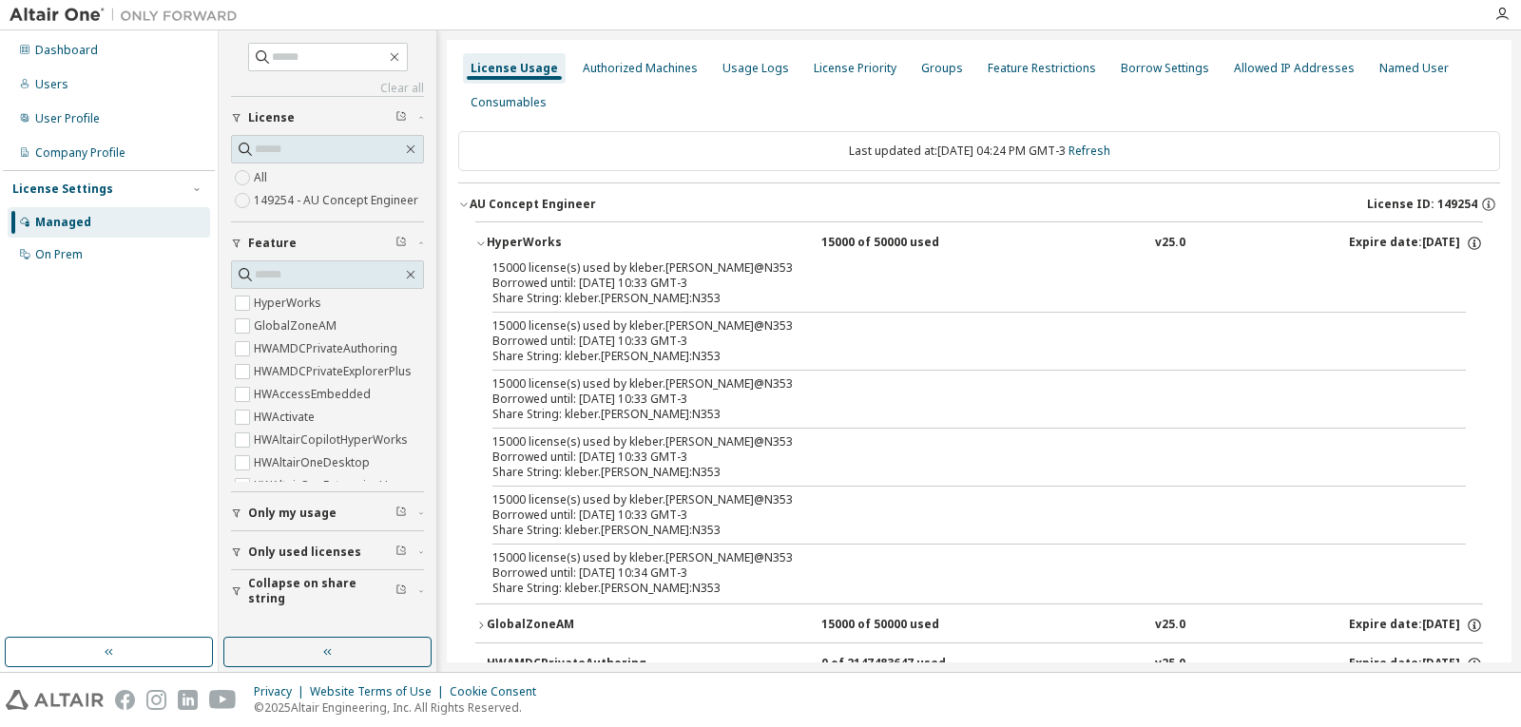
click at [585, 266] on div "15000 license(s) used by kleber.silva@N353" at bounding box center [956, 267] width 928 height 15
click at [625, 268] on div "15000 license(s) used by kleber.silva@N353" at bounding box center [956, 267] width 928 height 15
drag, startPoint x: 663, startPoint y: 298, endPoint x: 491, endPoint y: 262, distance: 175.8
click at [491, 262] on div "15000 license(s) used by kleber.silva@N353 Borrowed until: 2025-09-19 10:33 GMT…" at bounding box center [978, 431] width 1007 height 343
click at [710, 261] on div "15000 license(s) used by kleber.silva@N353" at bounding box center [956, 267] width 928 height 15
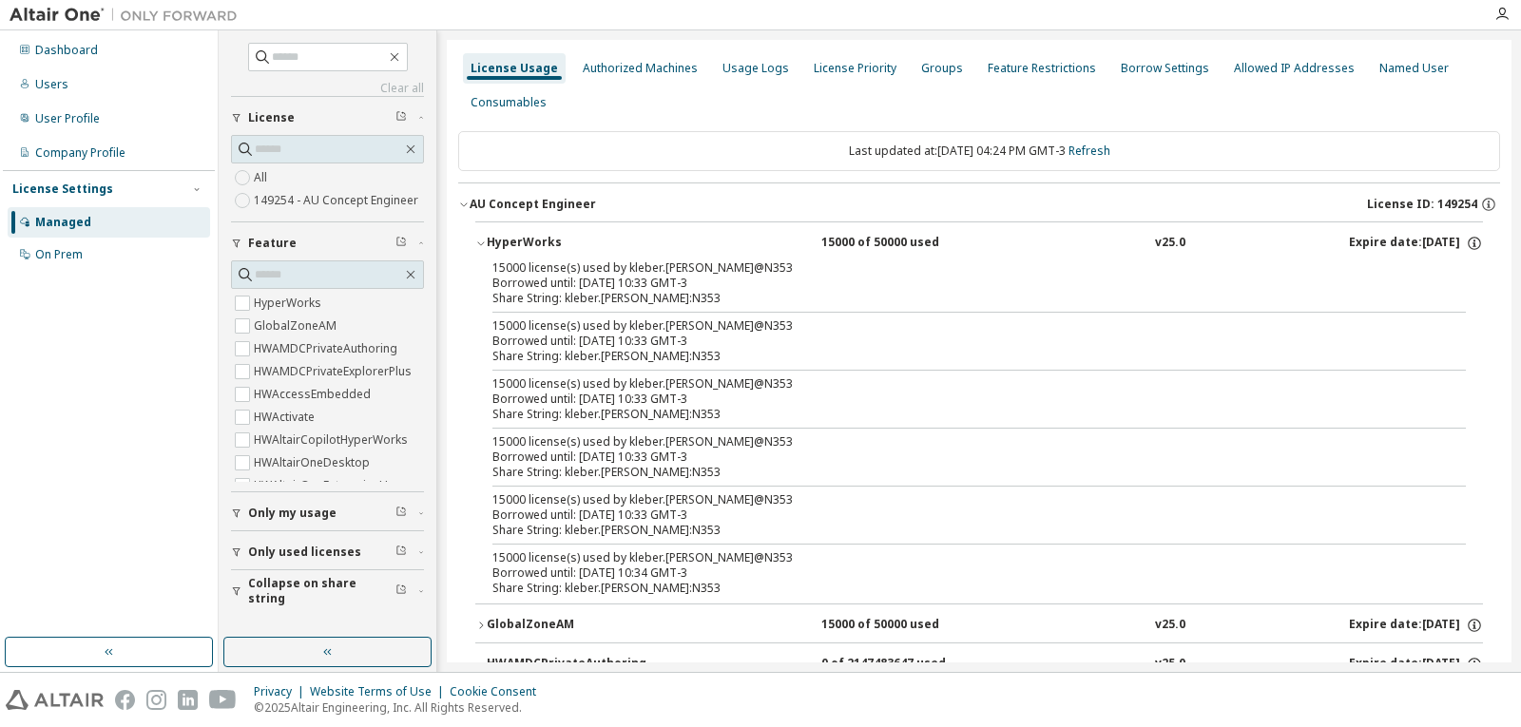
click at [875, 235] on div "15000 of 50000 used" at bounding box center [906, 243] width 171 height 17
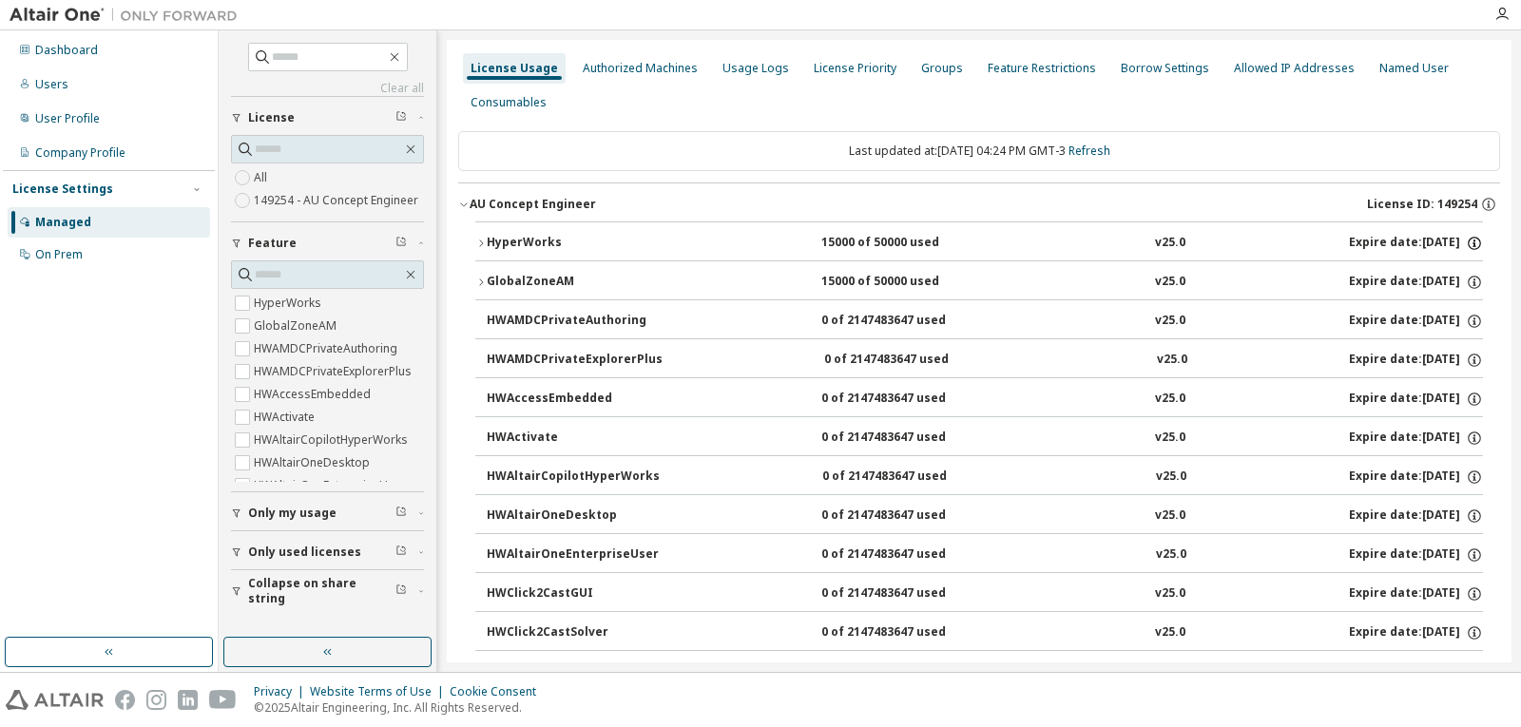
click at [1466, 239] on icon "button" at bounding box center [1474, 243] width 17 height 17
click at [1422, 294] on div "Options: NONE Borrow Limits: 336" at bounding box center [1418, 289] width 110 height 55
click at [1425, 297] on p "Borrow Limits: 336" at bounding box center [1418, 304] width 99 height 16
click at [1423, 281] on p "Options: NONE" at bounding box center [1418, 276] width 99 height 16
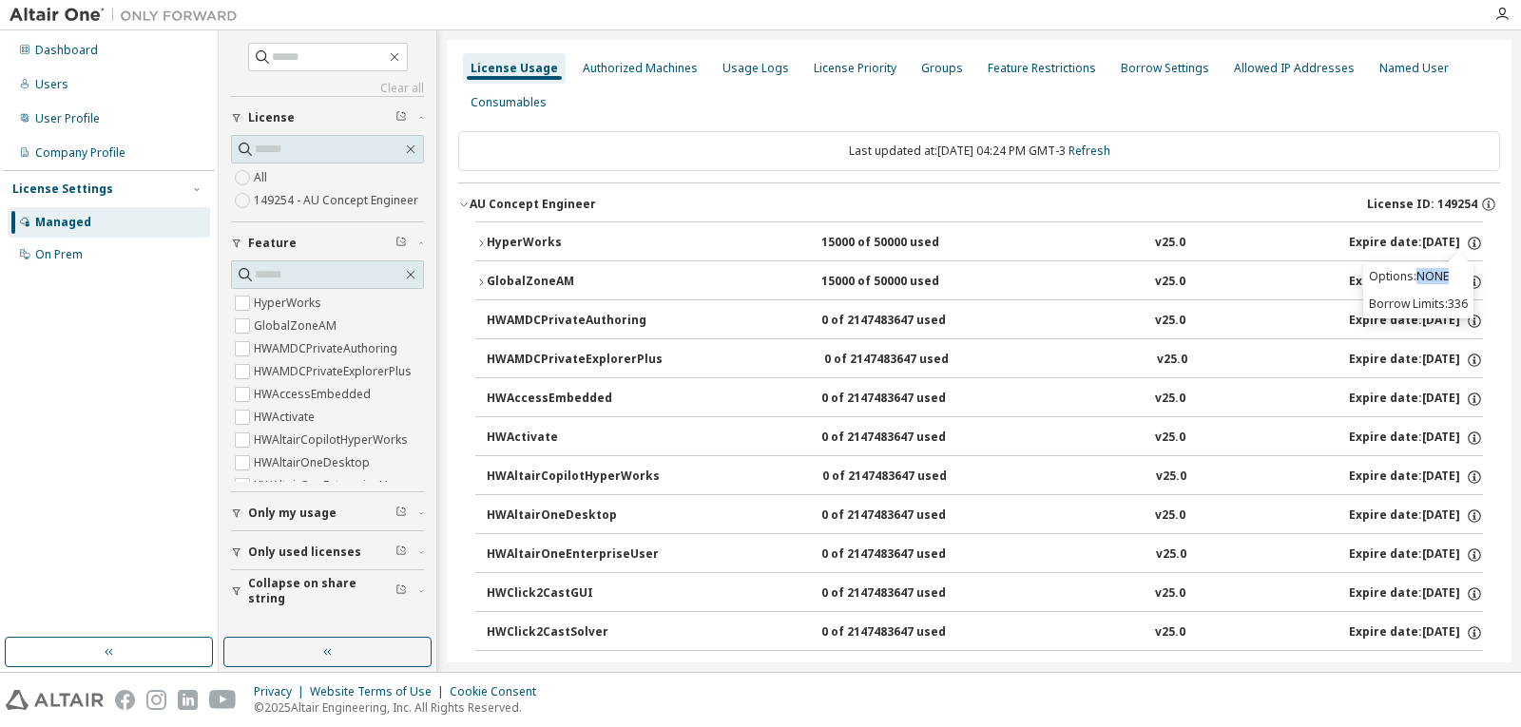
click at [1423, 276] on p "Options: NONE" at bounding box center [1418, 276] width 99 height 16
